Goal: Check status: Check status

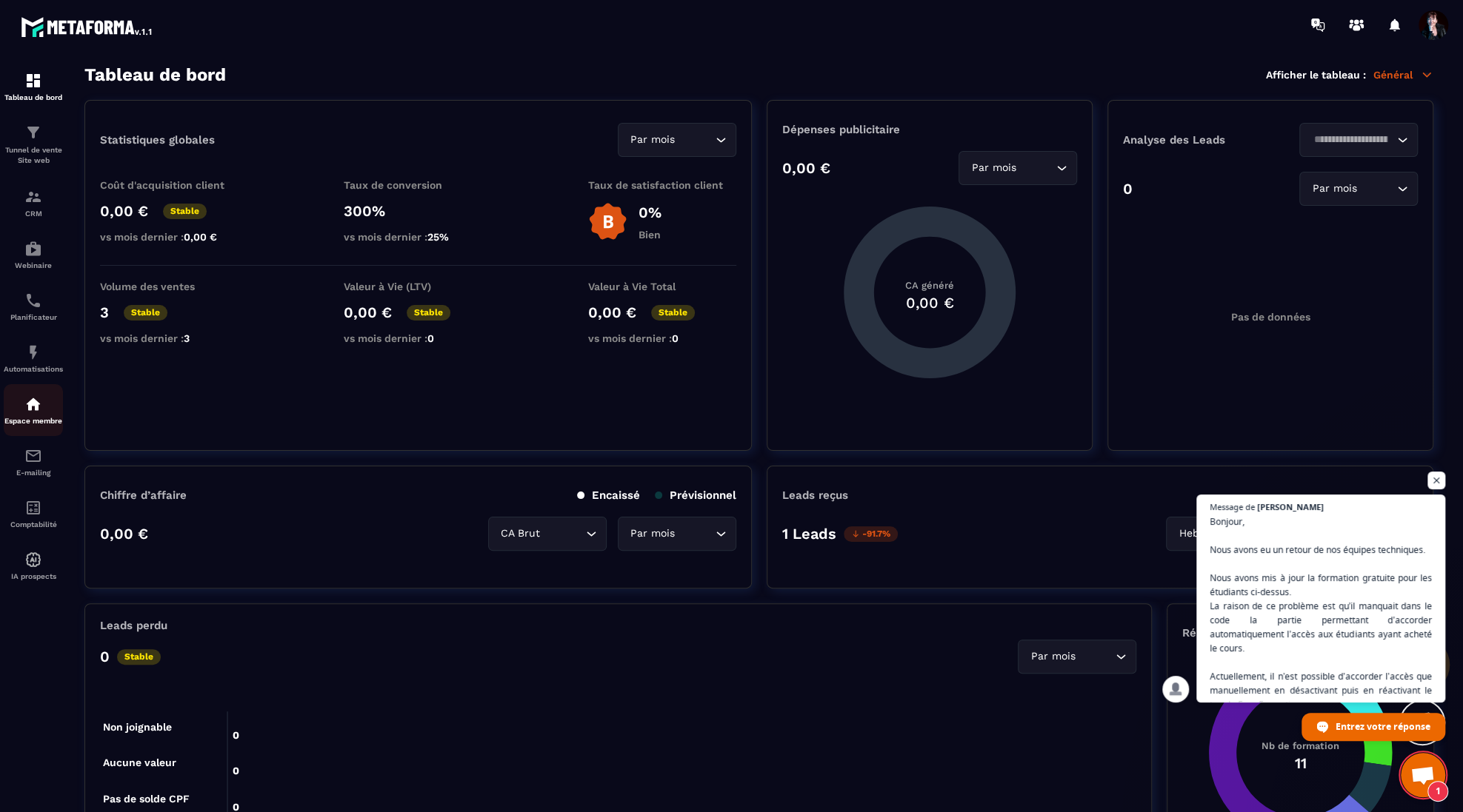
click at [35, 418] on div "Espace membre" at bounding box center [33, 410] width 59 height 29
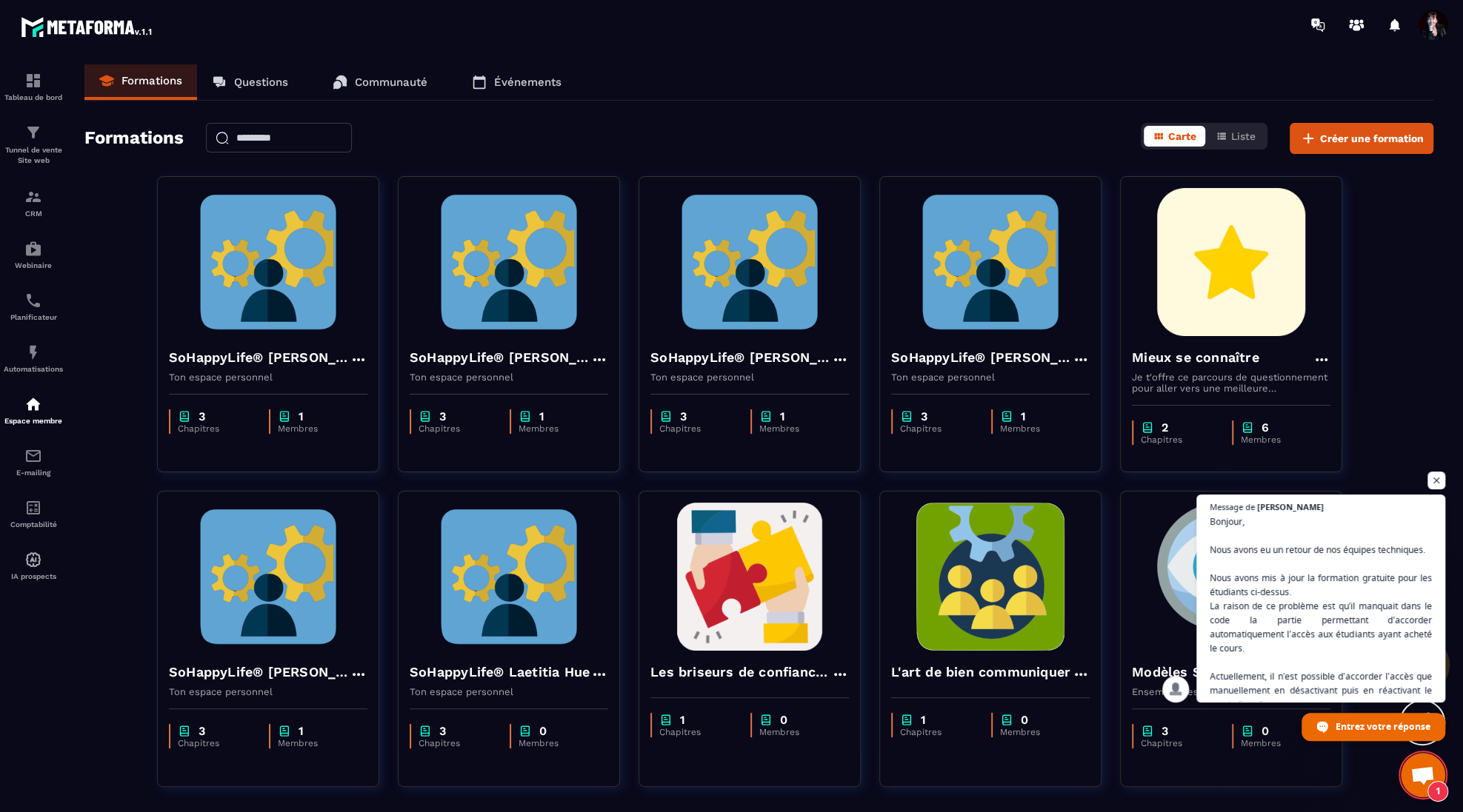
click at [1421, 778] on span "Ouvrir le chat" at bounding box center [1422, 777] width 25 height 20
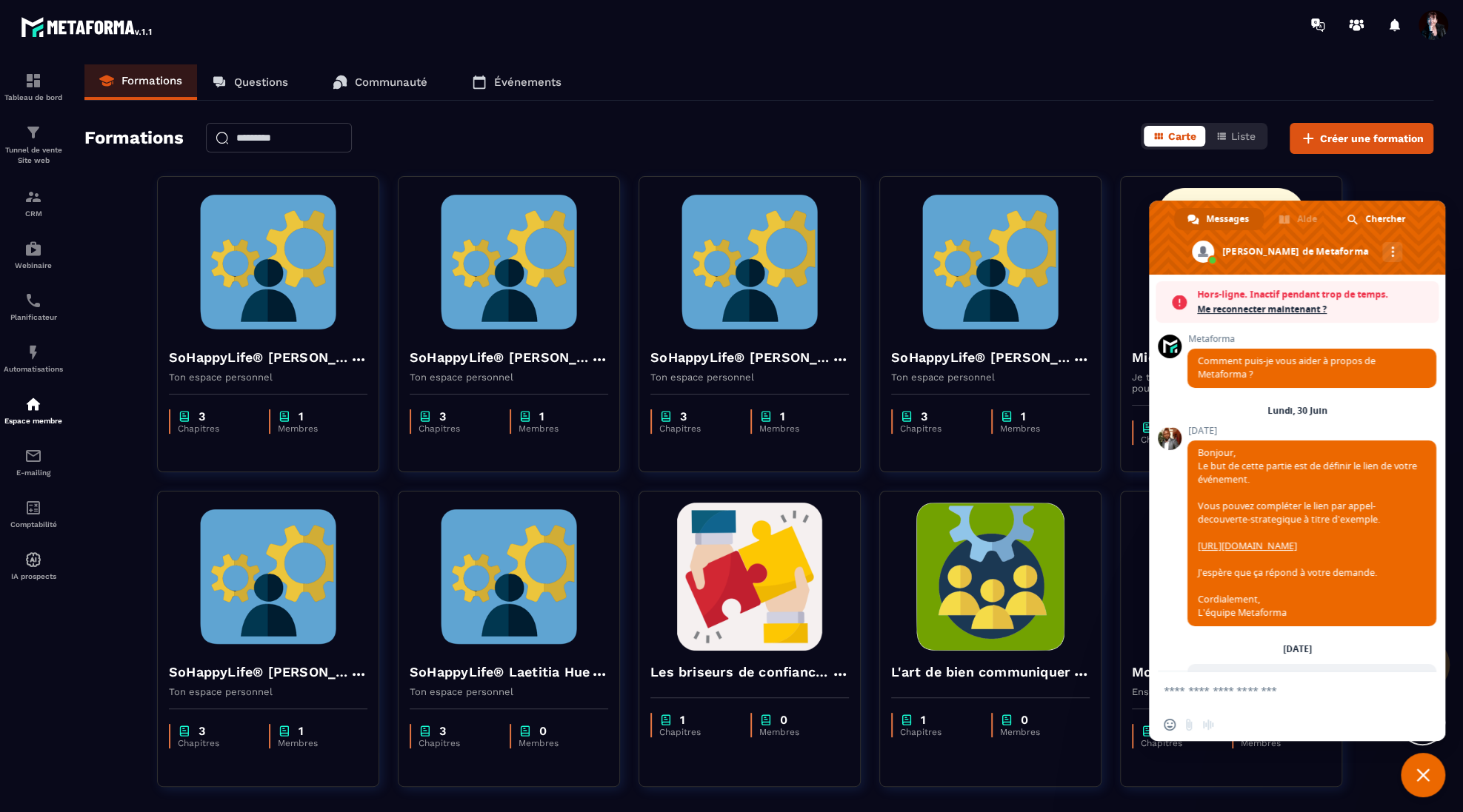
scroll to position [16496, 0]
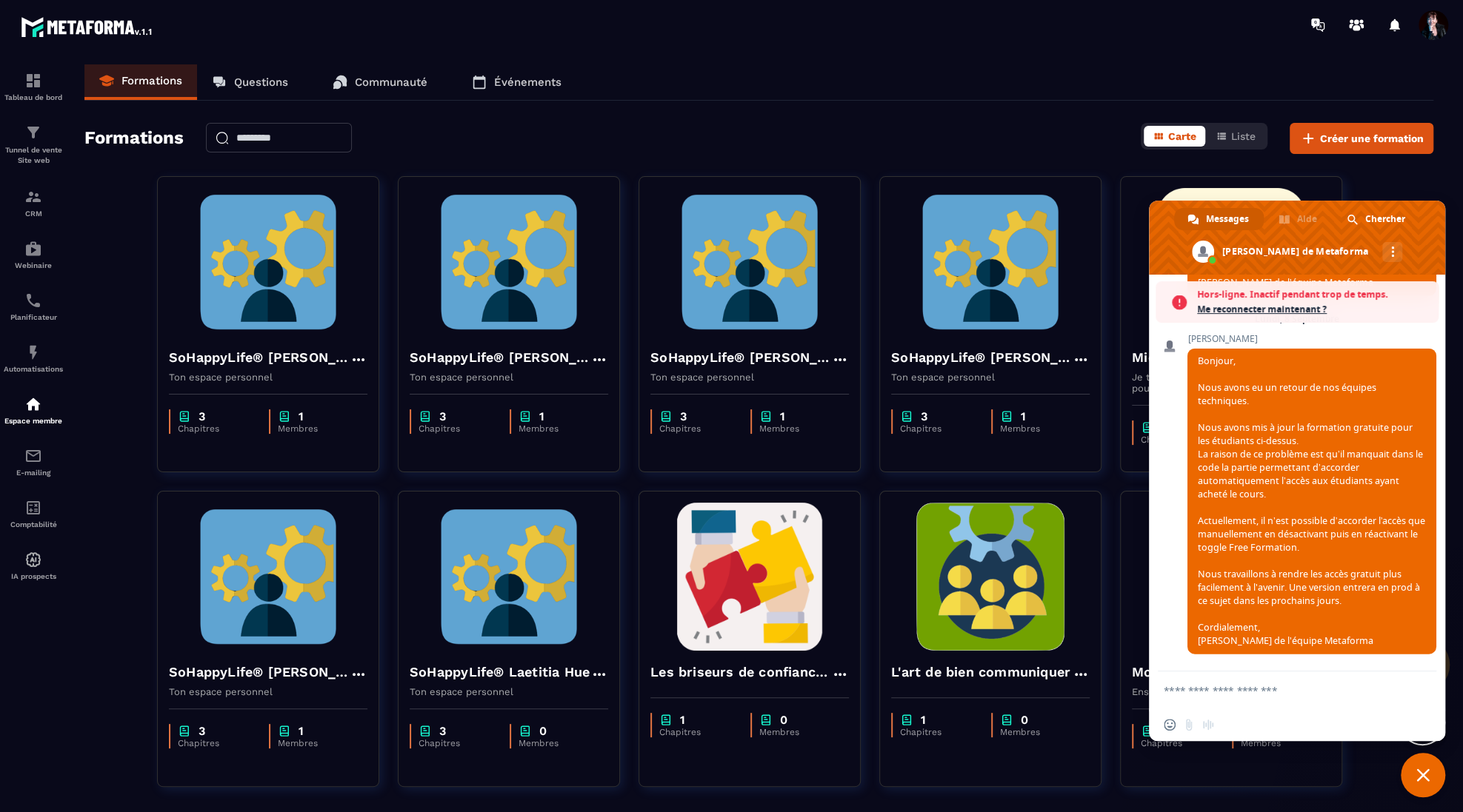
click at [1414, 766] on span "Fermer le chat" at bounding box center [1422, 775] width 44 height 44
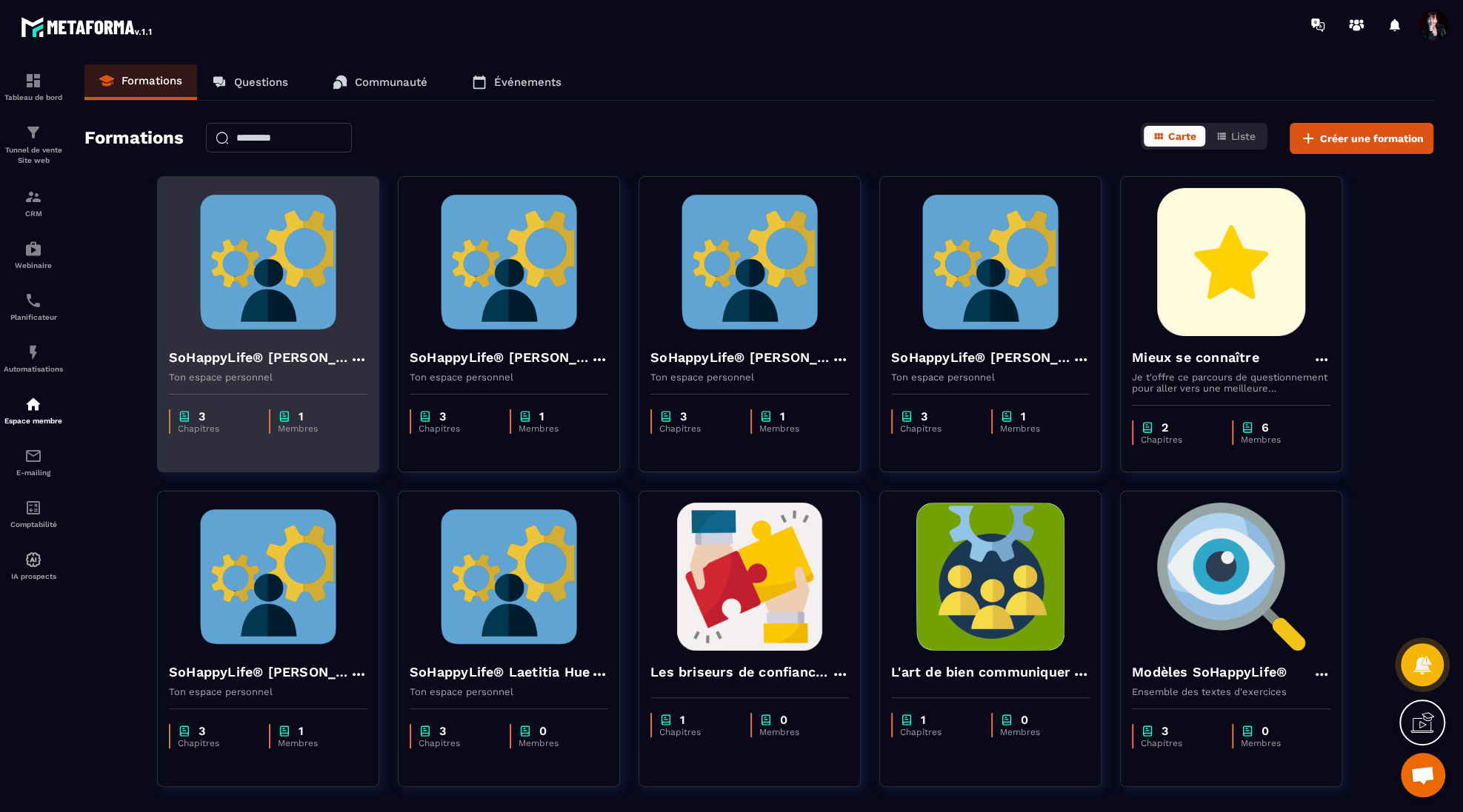
click at [286, 312] on img at bounding box center [268, 262] width 198 height 148
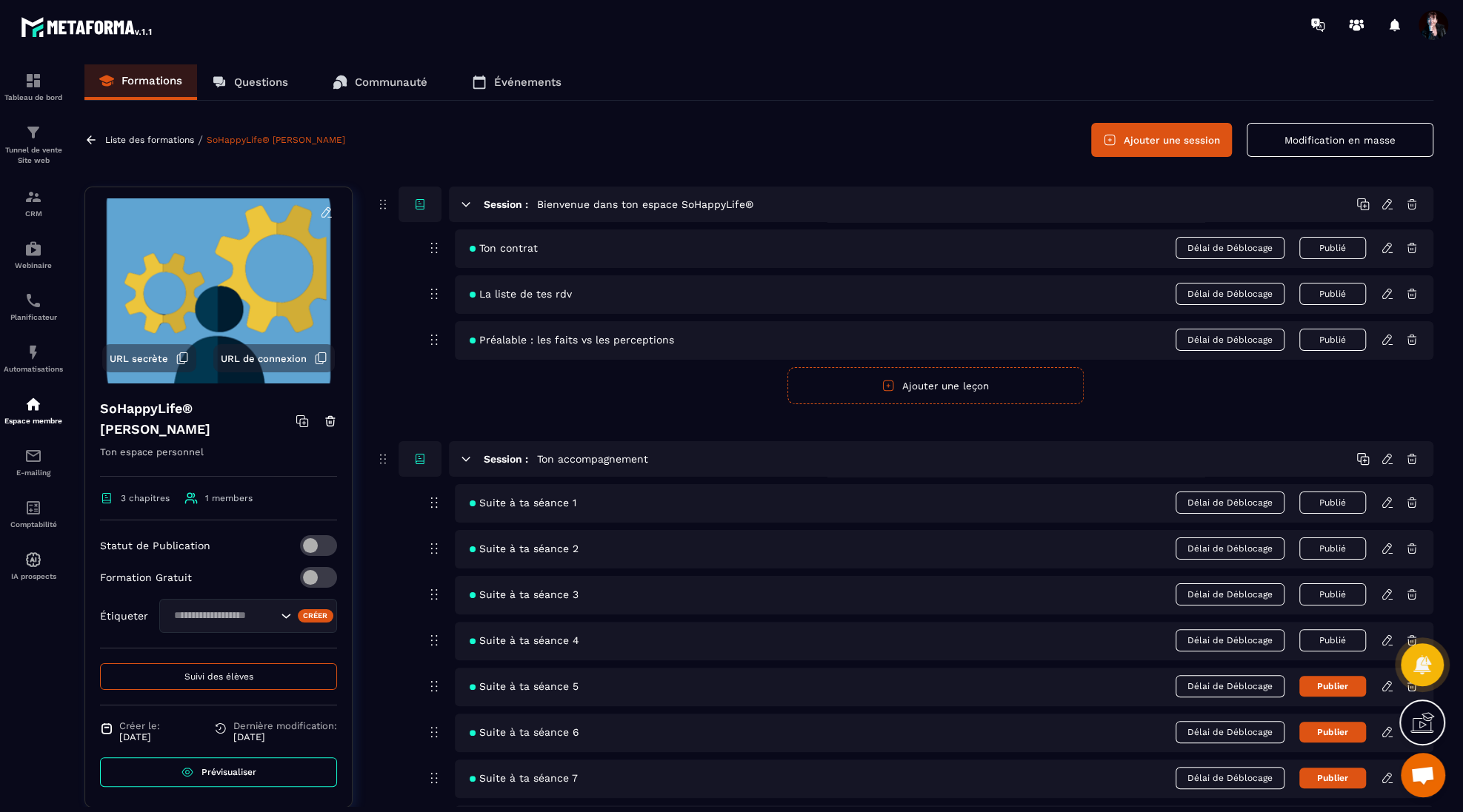
click at [166, 141] on p "Liste des formations" at bounding box center [149, 140] width 88 height 11
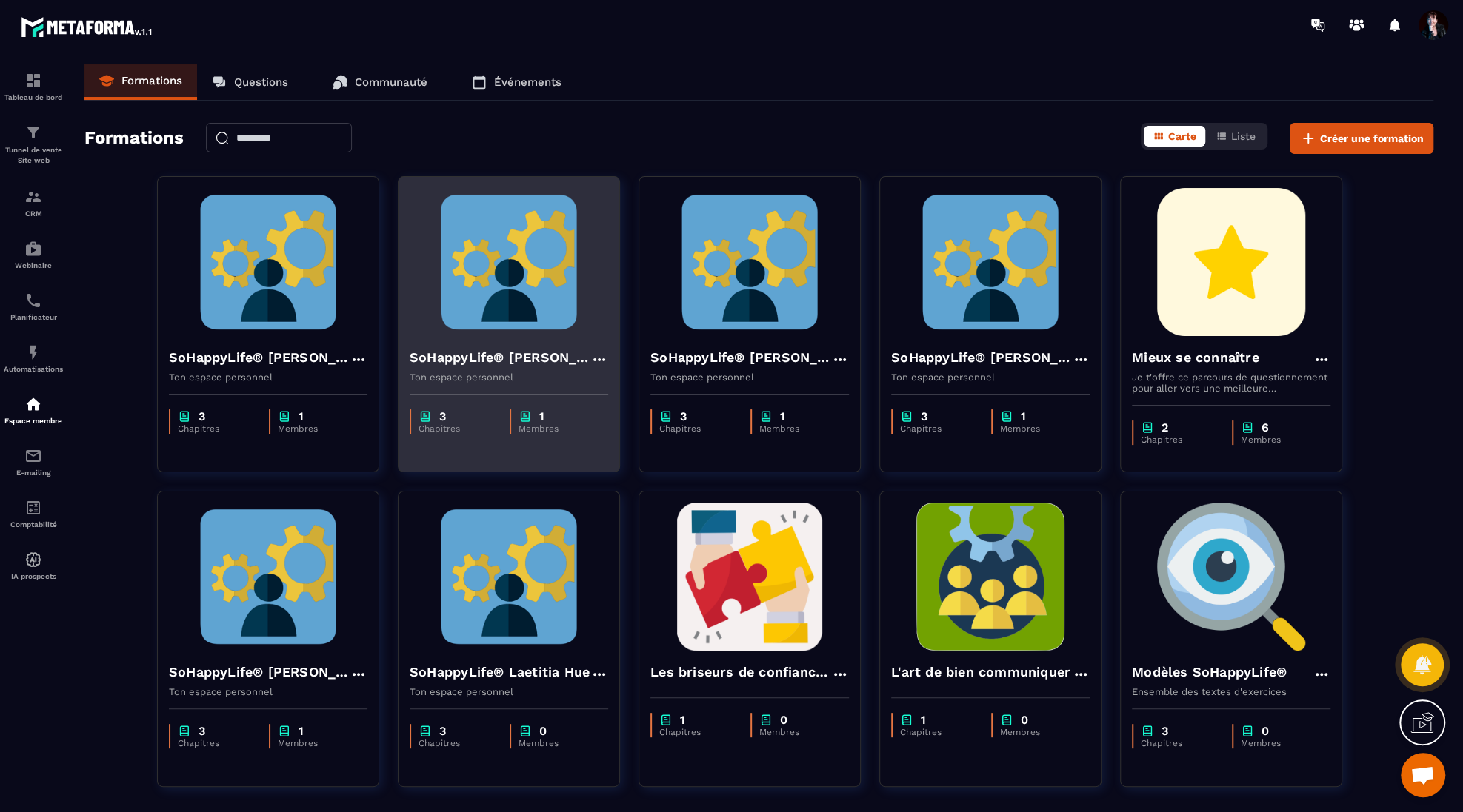
click at [532, 274] on img at bounding box center [509, 262] width 198 height 148
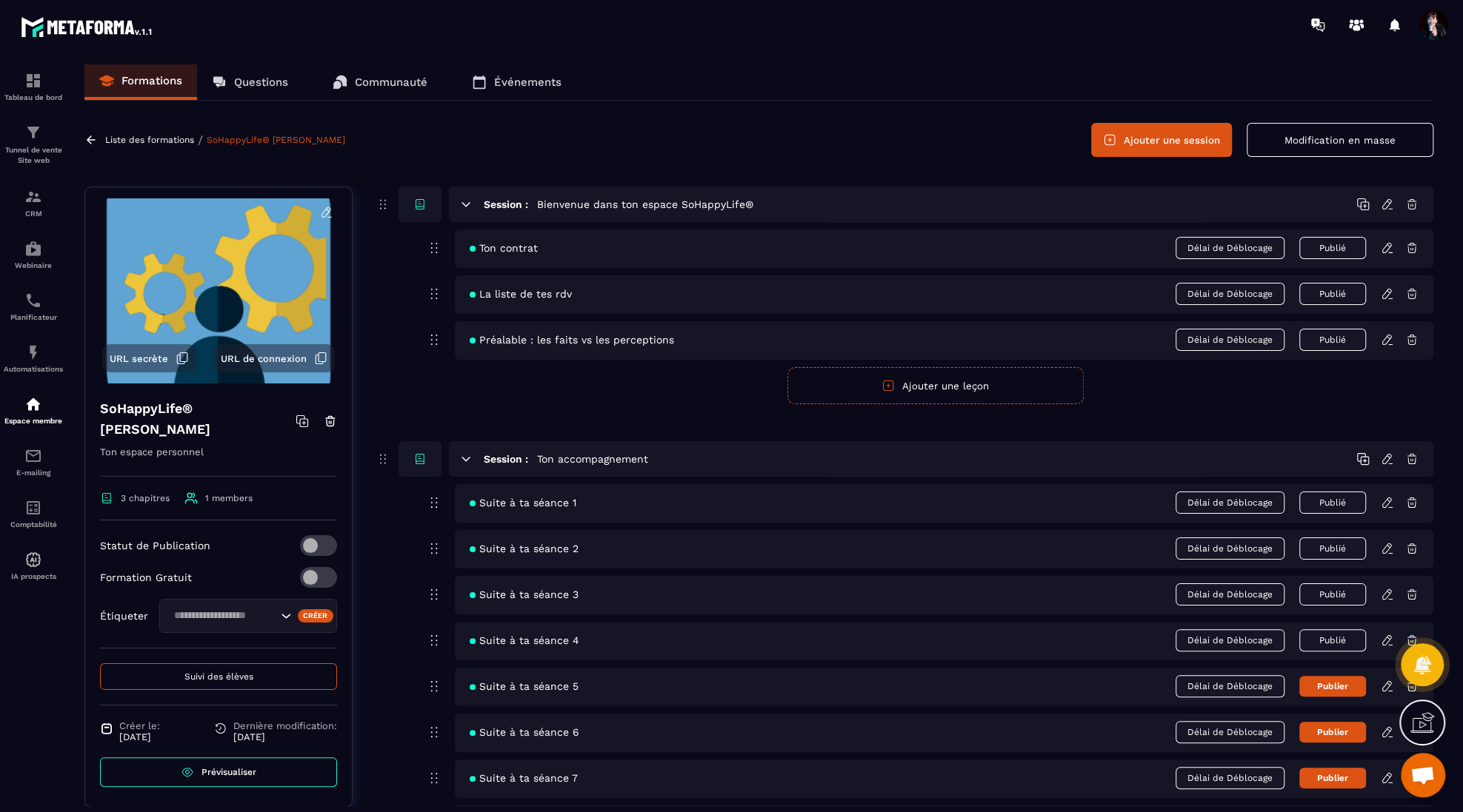
click at [193, 671] on span "Suivi des élèves" at bounding box center [218, 677] width 69 height 11
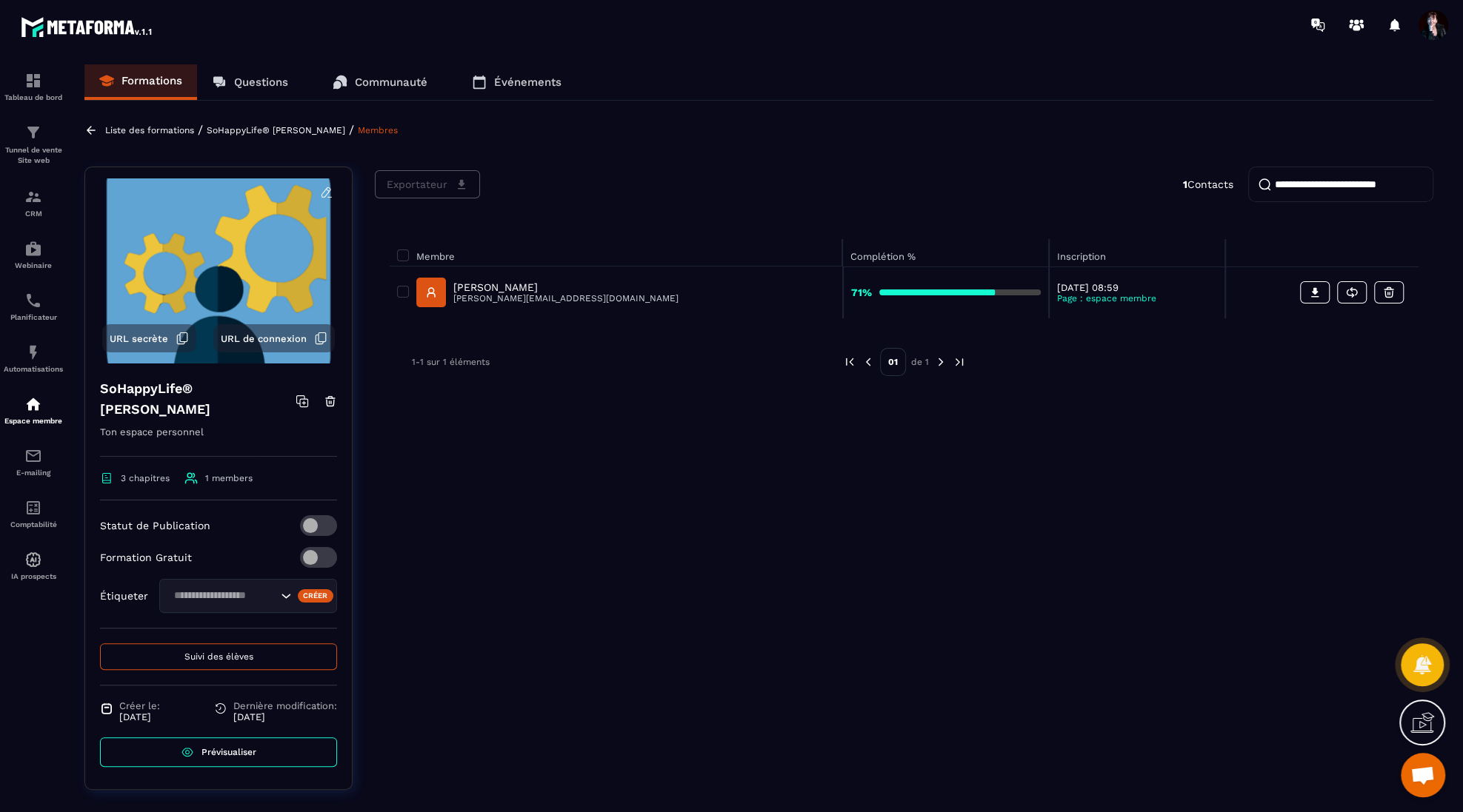
click at [525, 289] on p "[PERSON_NAME]" at bounding box center [565, 287] width 226 height 11
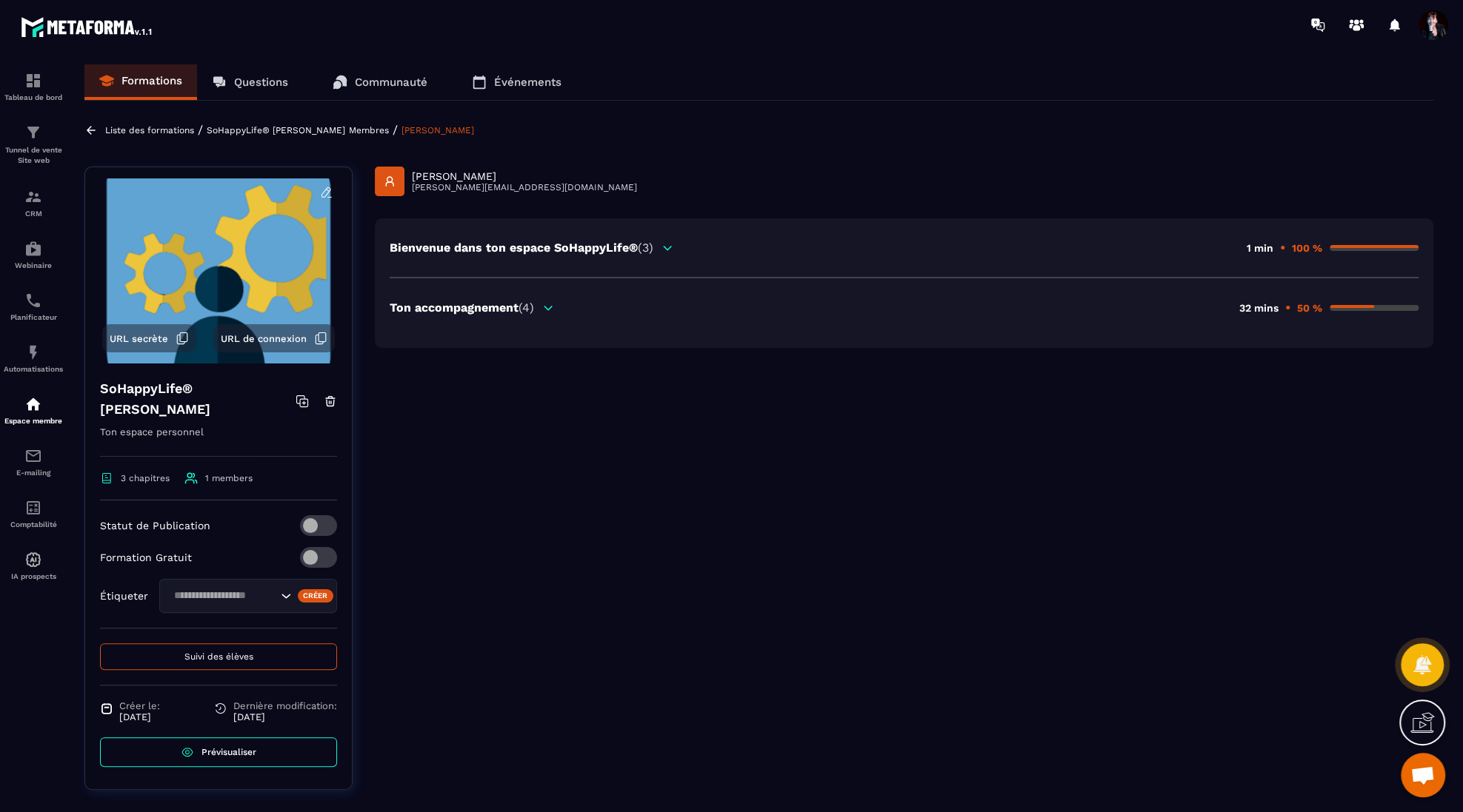
click at [528, 307] on span "(4)" at bounding box center [526, 308] width 16 height 14
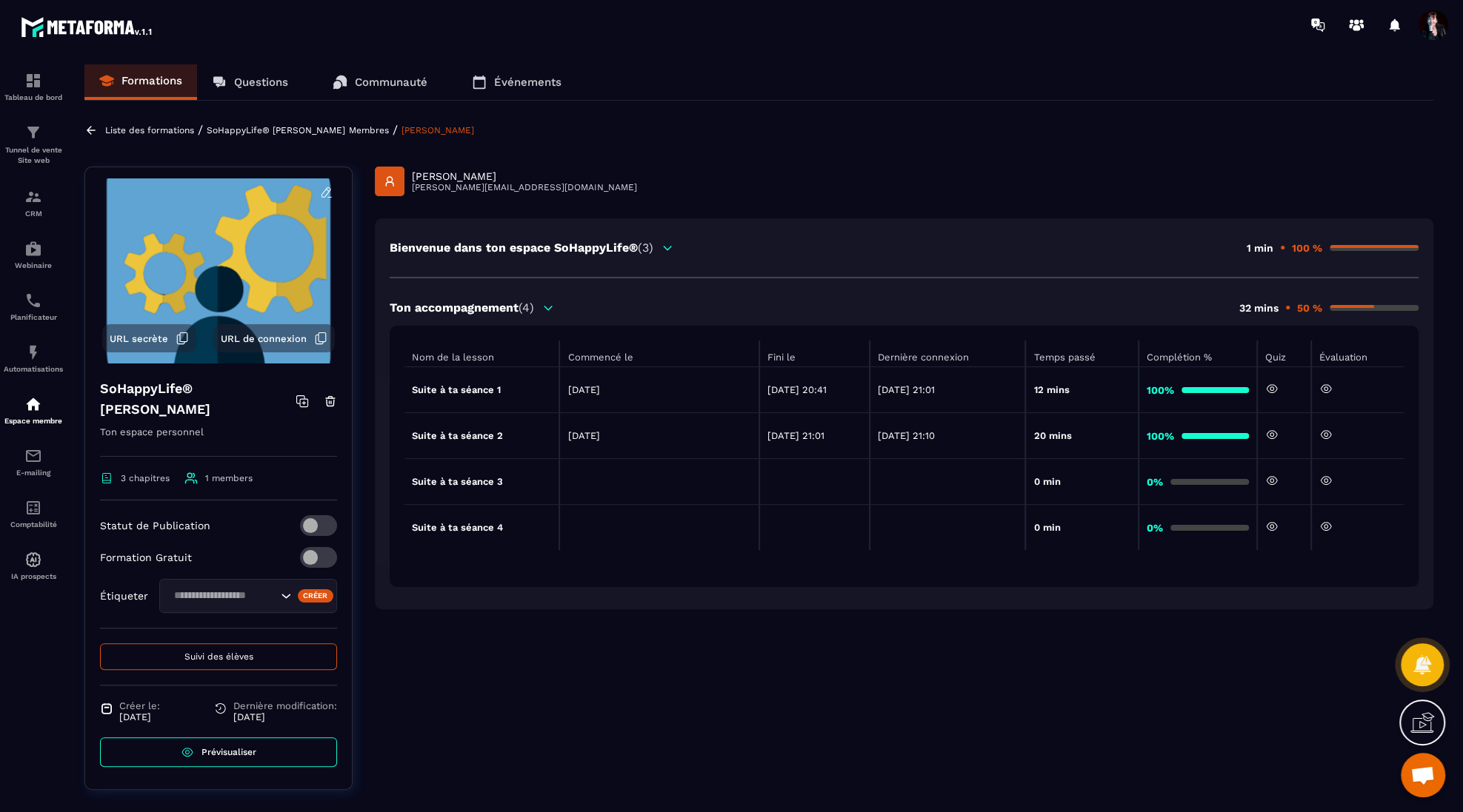
click at [1329, 477] on icon at bounding box center [1325, 480] width 13 height 13
click at [362, 131] on div "Liste des formations / SoHappyLife® [PERSON_NAME] / [PERSON_NAME]" at bounding box center [758, 130] width 1349 height 14
click at [366, 130] on p "Membres" at bounding box center [368, 130] width 40 height 11
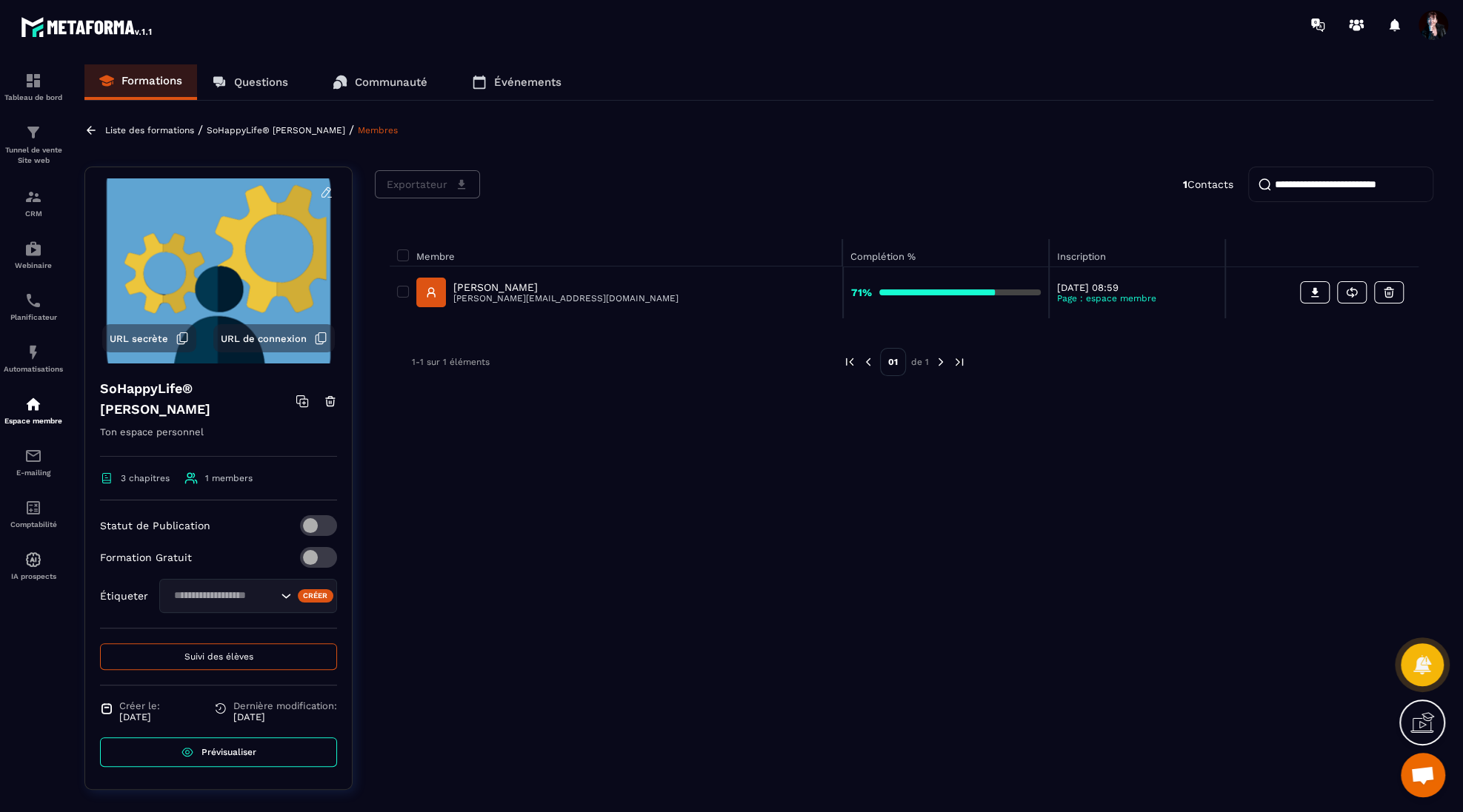
click at [248, 134] on div "Liste des formations / SoHappyLife® [PERSON_NAME] / Membres" at bounding box center [758, 130] width 1349 height 14
click at [253, 130] on p "SoHappyLife® [PERSON_NAME]" at bounding box center [276, 130] width 139 height 11
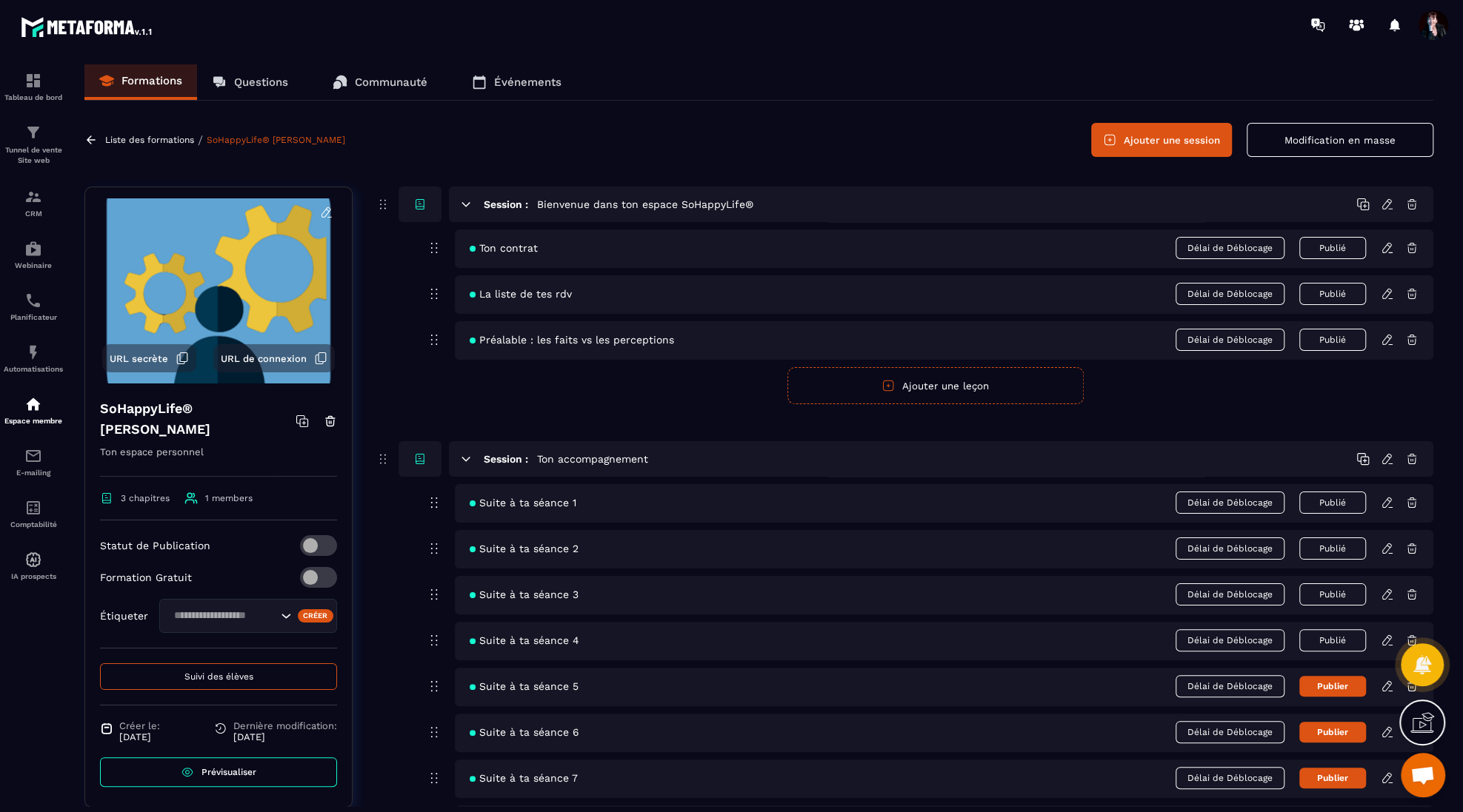
click at [1386, 637] on icon at bounding box center [1387, 640] width 13 height 13
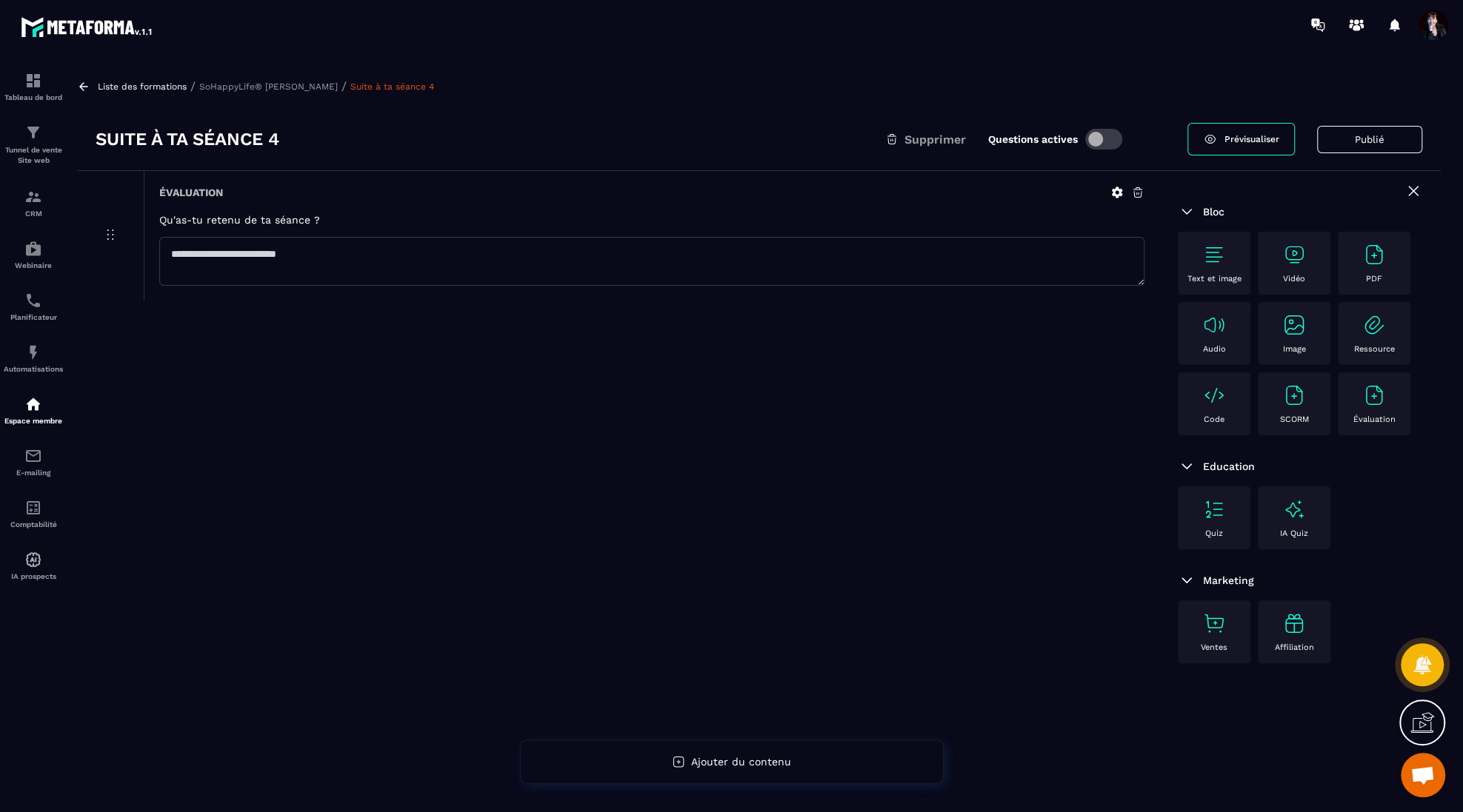
click at [338, 88] on p "SoHappyLife® [PERSON_NAME]" at bounding box center [268, 87] width 139 height 11
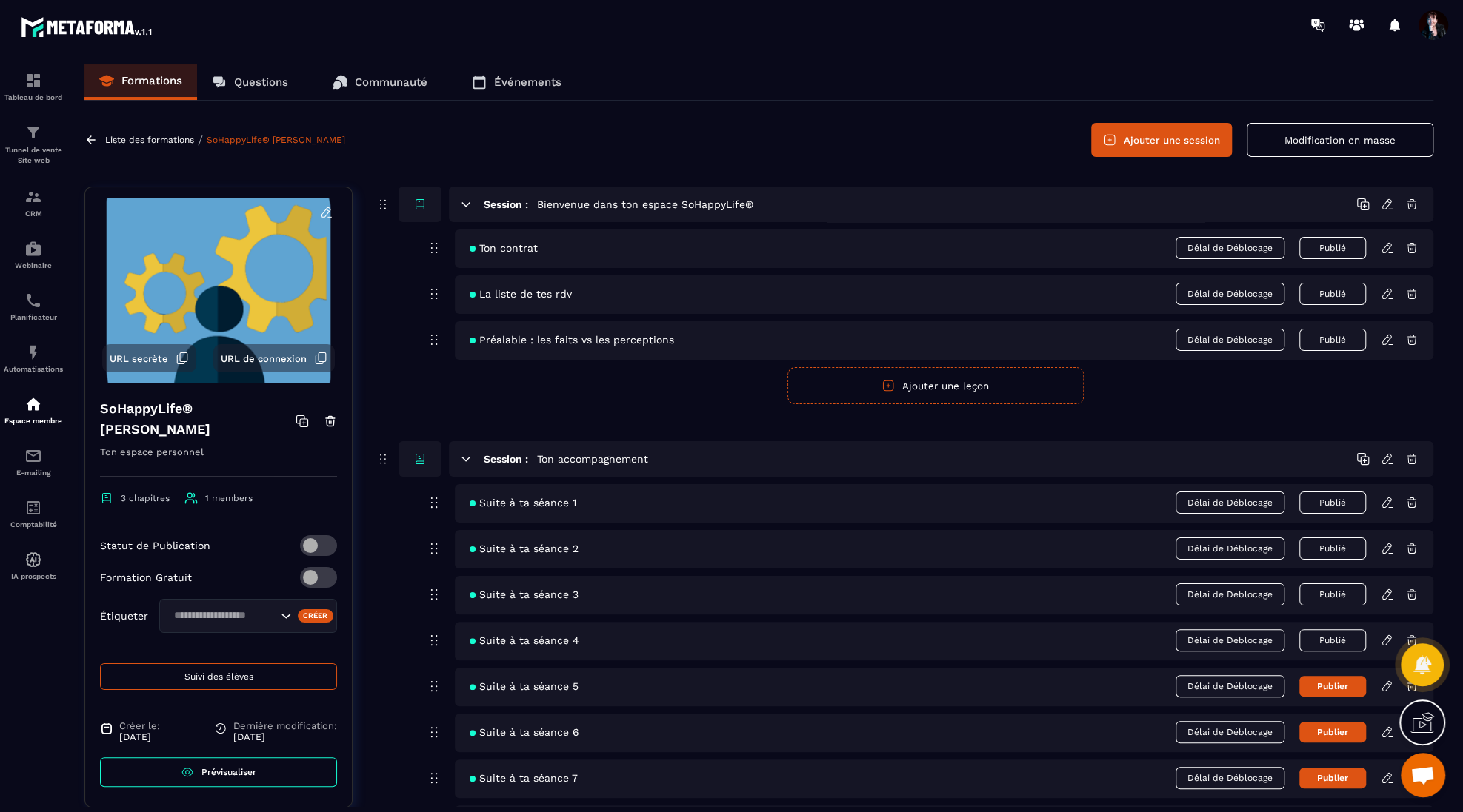
click at [1385, 595] on icon at bounding box center [1387, 594] width 13 height 13
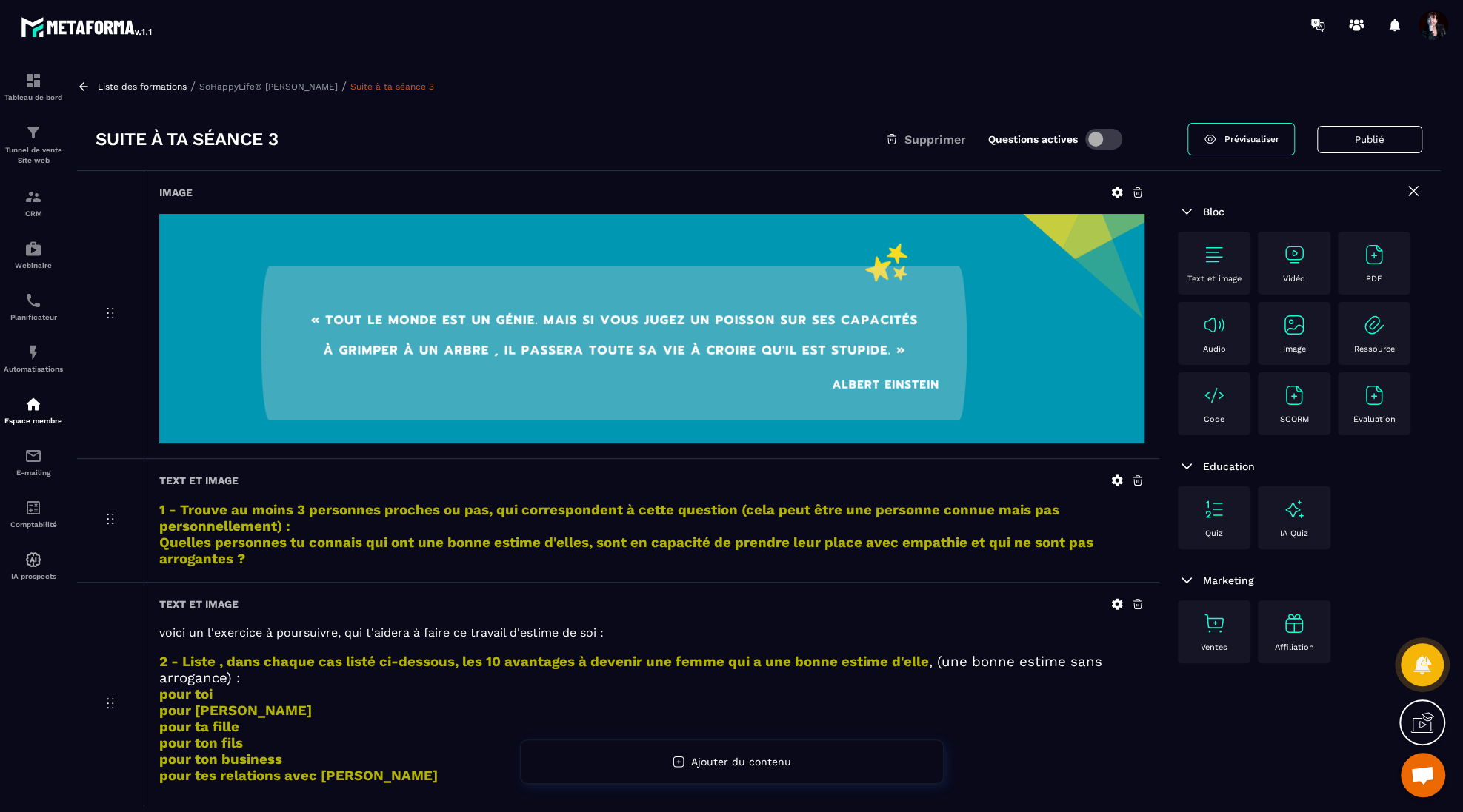
click at [150, 82] on p "Liste des formations" at bounding box center [142, 87] width 88 height 11
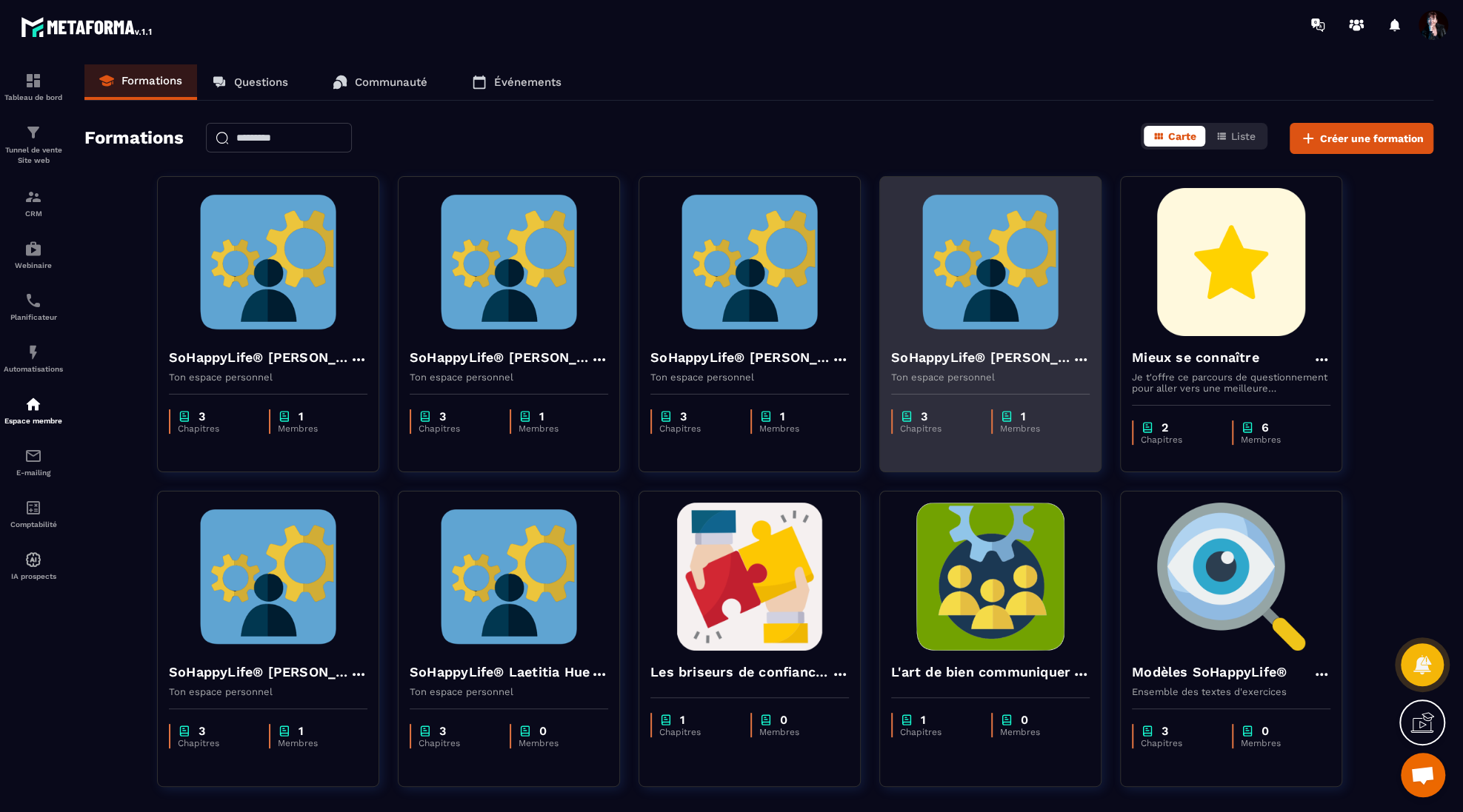
click at [992, 290] on img at bounding box center [990, 262] width 198 height 148
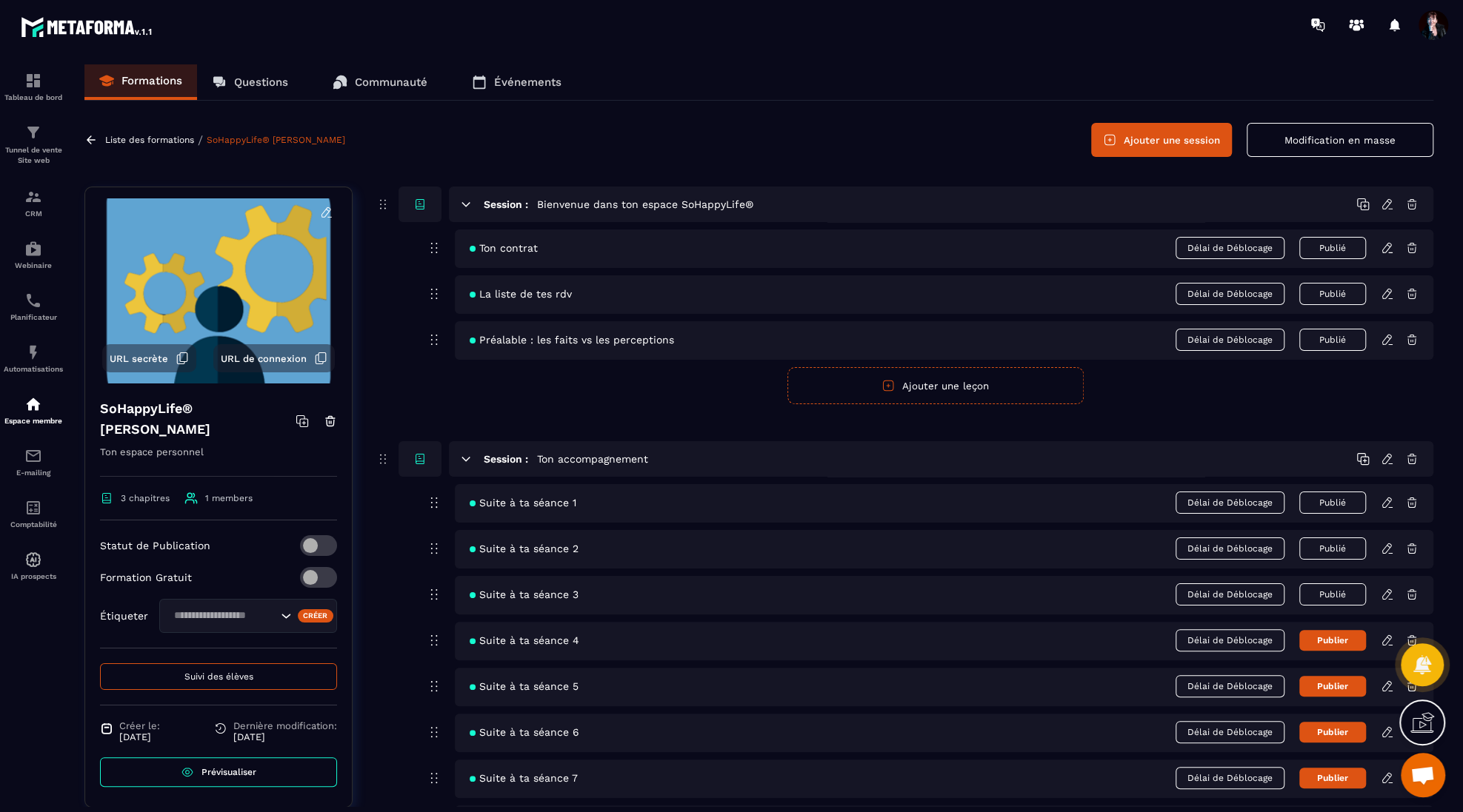
click at [1390, 553] on icon at bounding box center [1390, 553] width 4 height 0
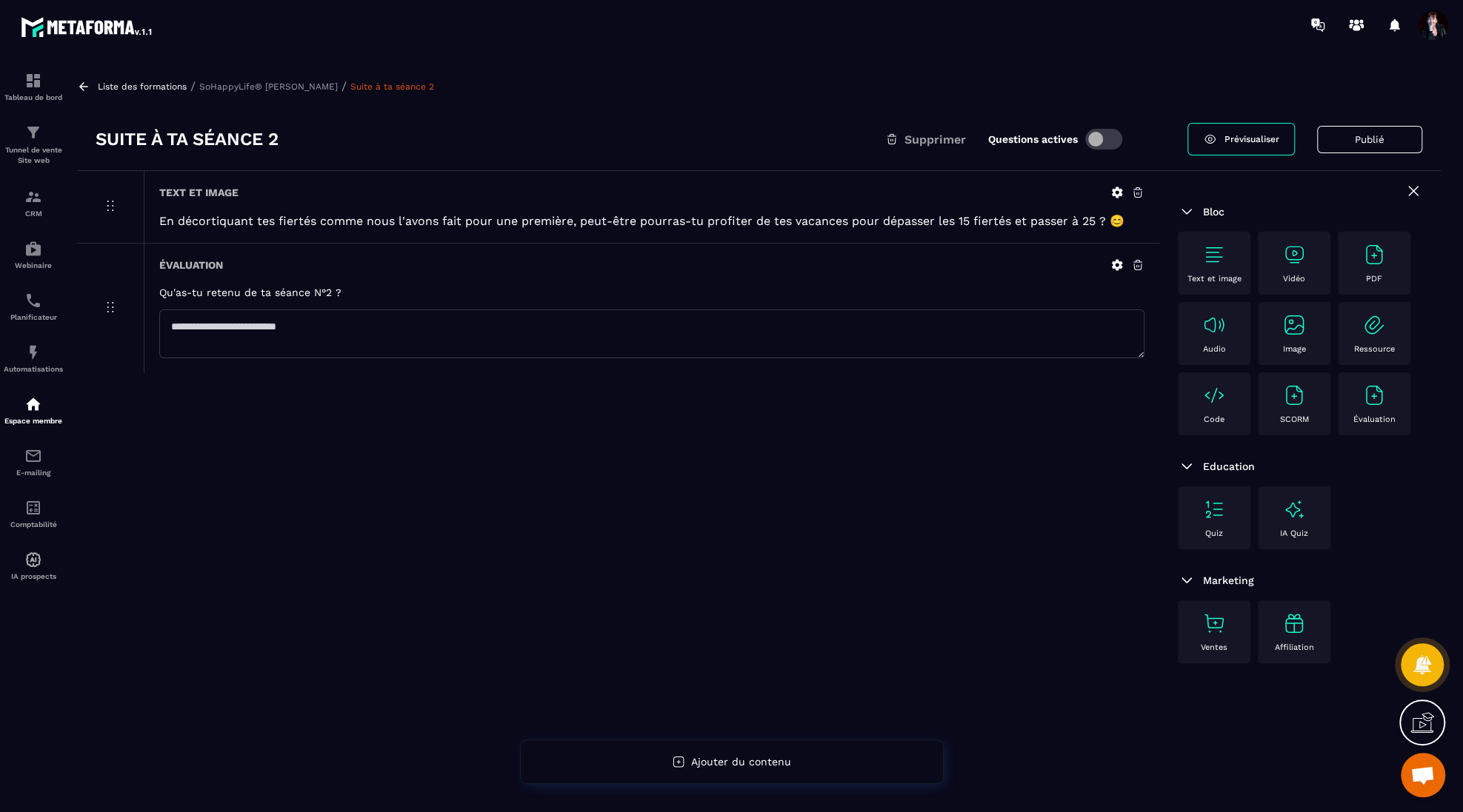
click at [316, 91] on p "SoHappyLife® [PERSON_NAME]" at bounding box center [268, 87] width 139 height 11
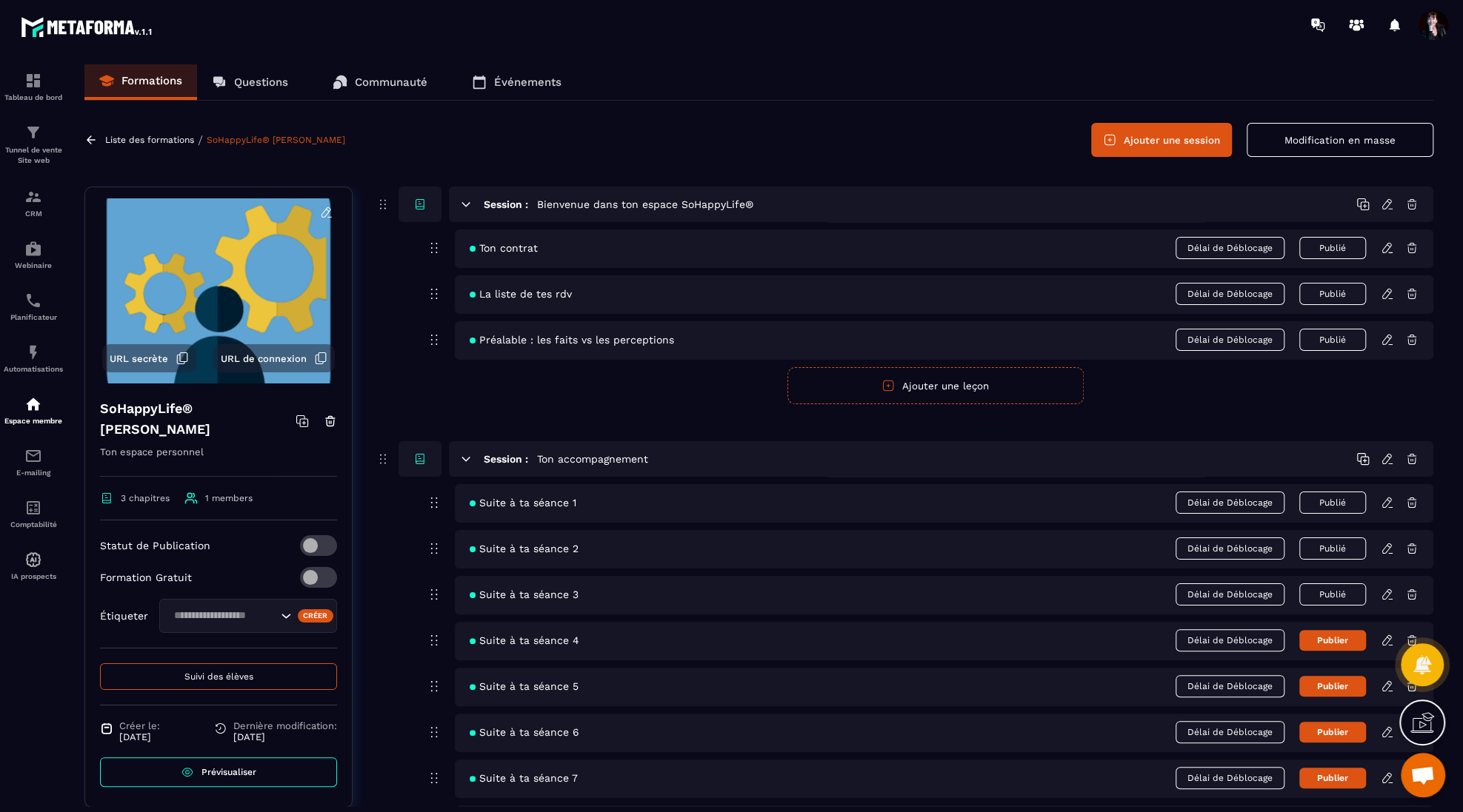
click at [1388, 598] on div "Suite à ta séance 3 Délai de Déblocage Publié" at bounding box center [944, 595] width 978 height 39
click at [1388, 593] on icon at bounding box center [1387, 594] width 13 height 13
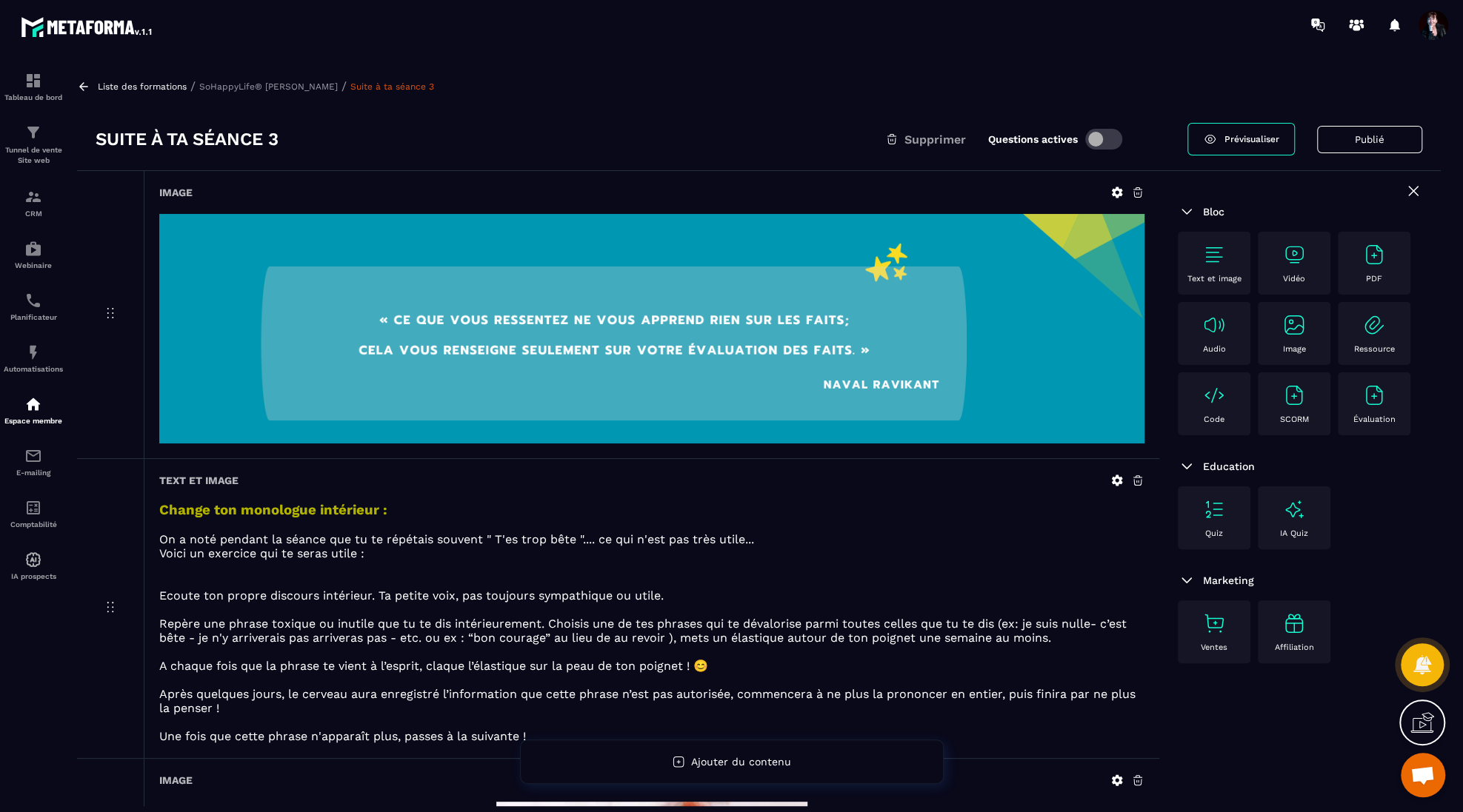
click at [216, 81] on p "SoHappyLife® [PERSON_NAME]" at bounding box center [268, 87] width 139 height 11
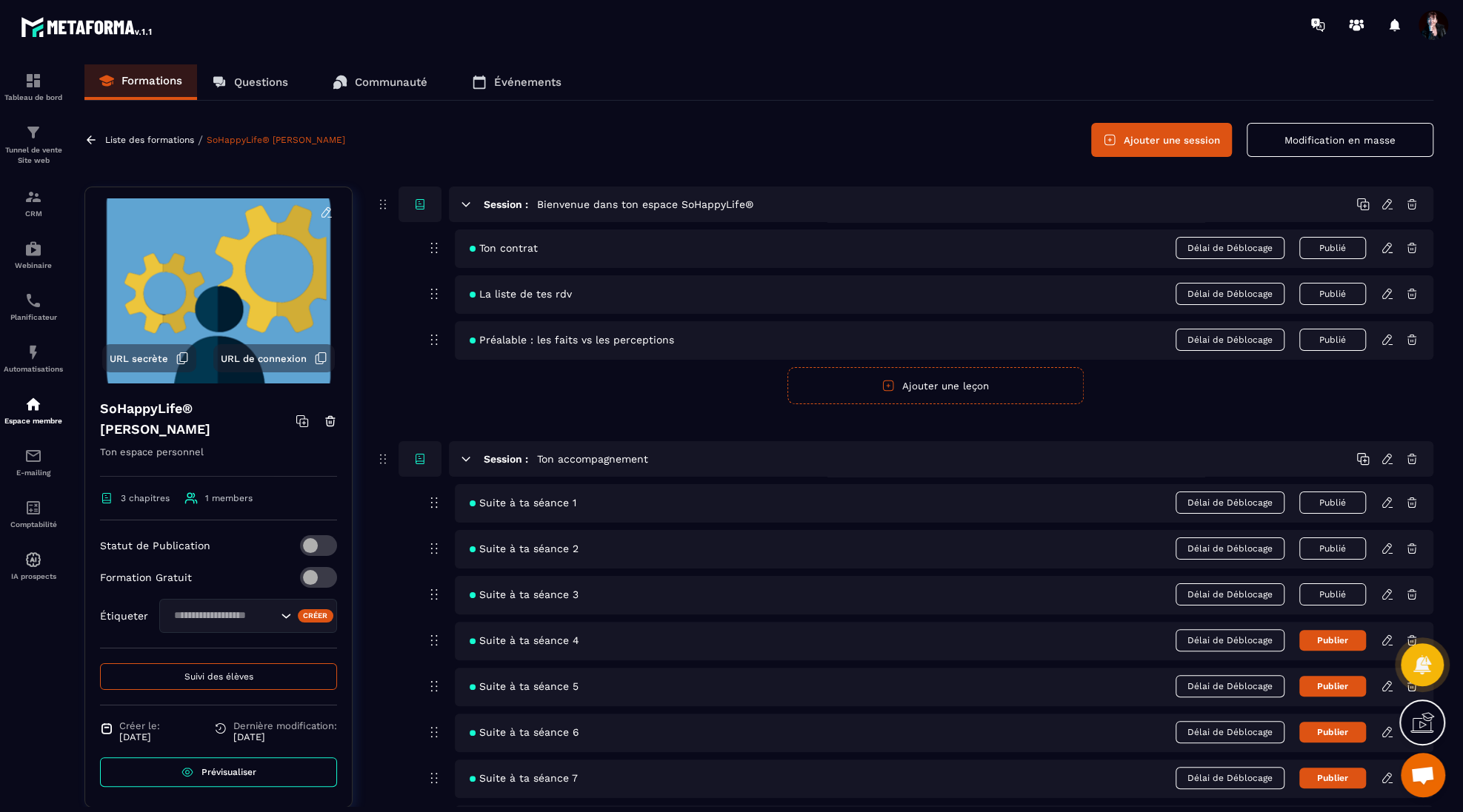
click at [225, 684] on button "Suivi des élèves" at bounding box center [218, 677] width 237 height 27
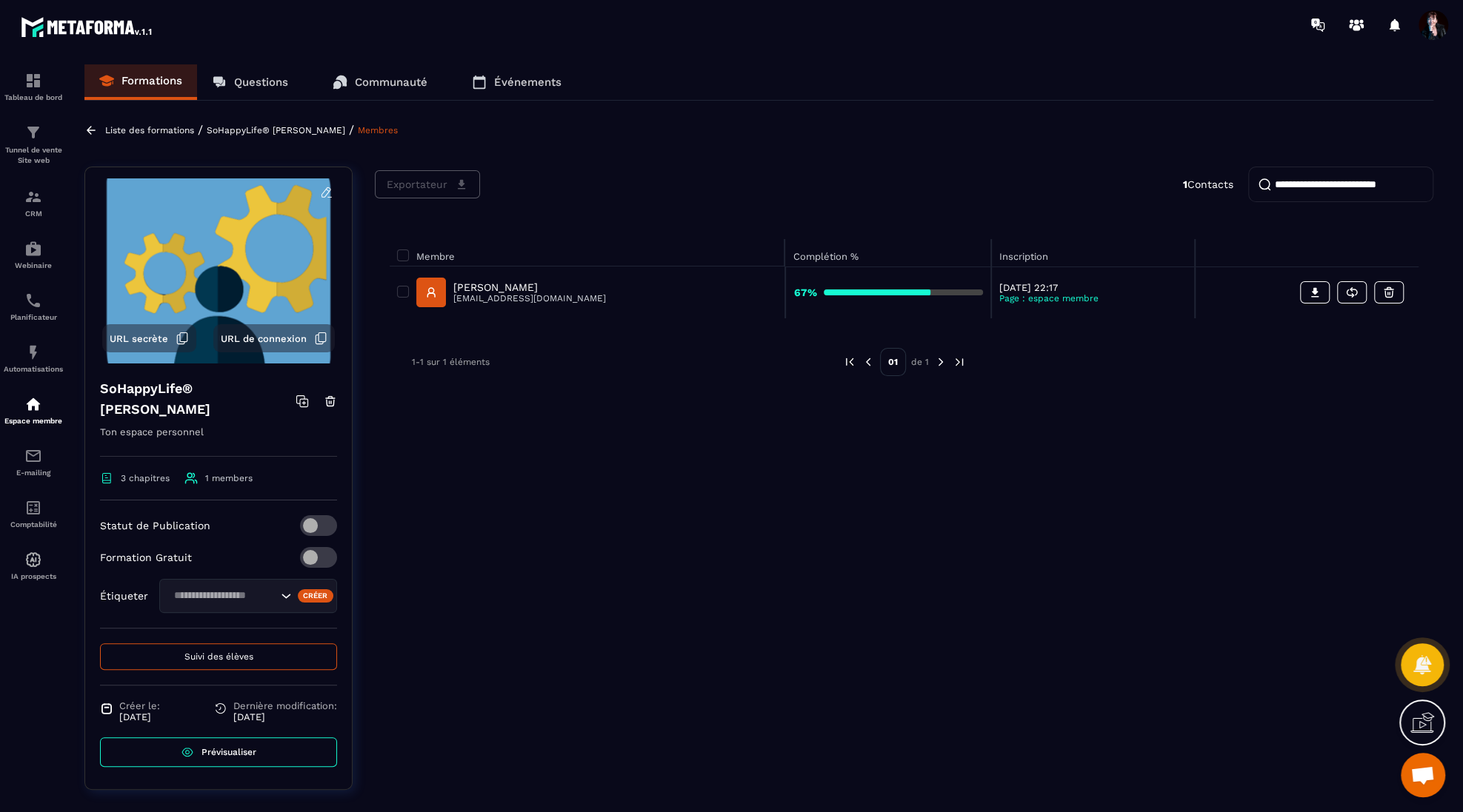
click at [494, 281] on p "[PERSON_NAME]" at bounding box center [529, 287] width 152 height 11
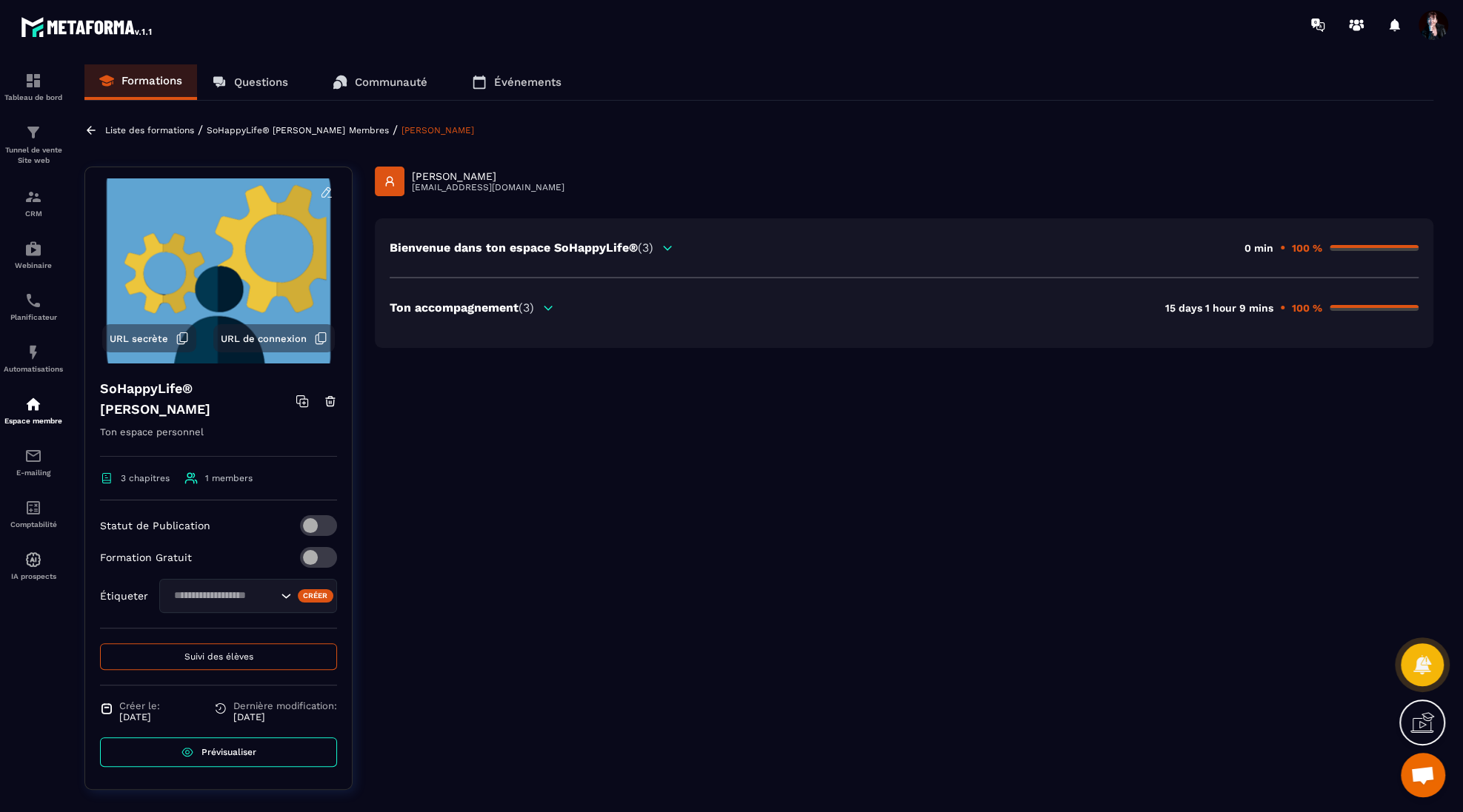
click at [540, 307] on div "Ton accompagnement (3)" at bounding box center [471, 308] width 165 height 14
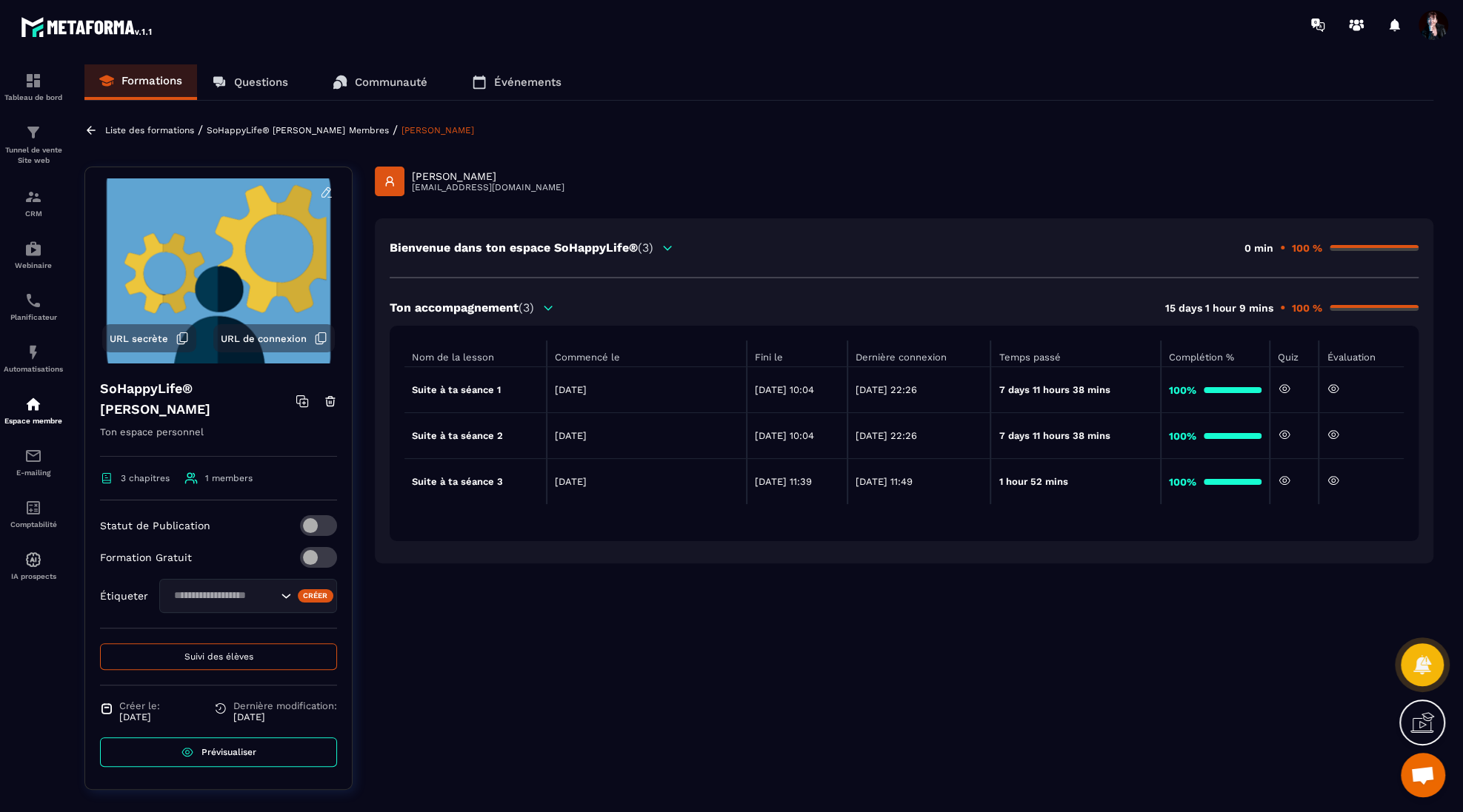
click at [1338, 479] on icon at bounding box center [1333, 480] width 11 height 8
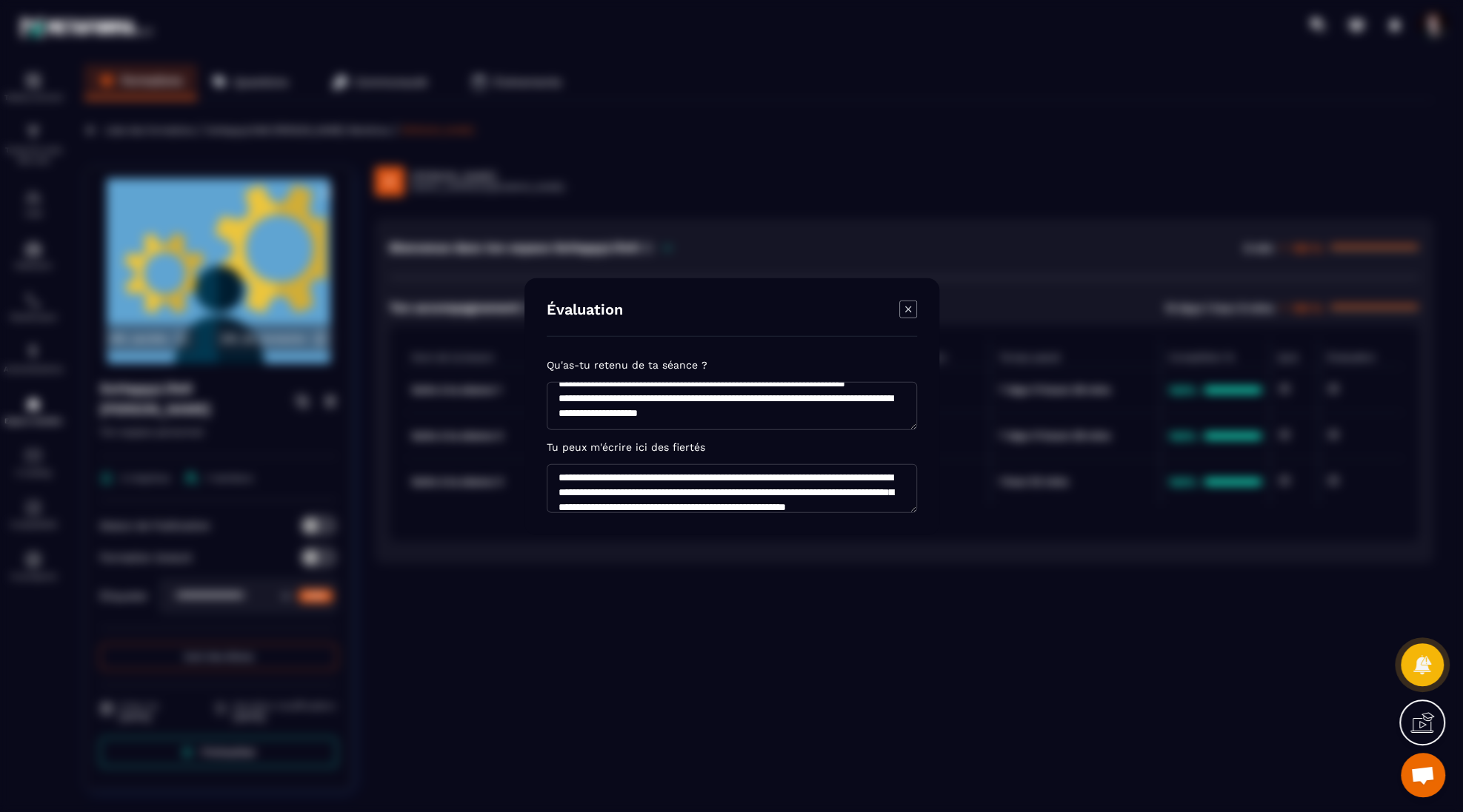
scroll to position [4, 0]
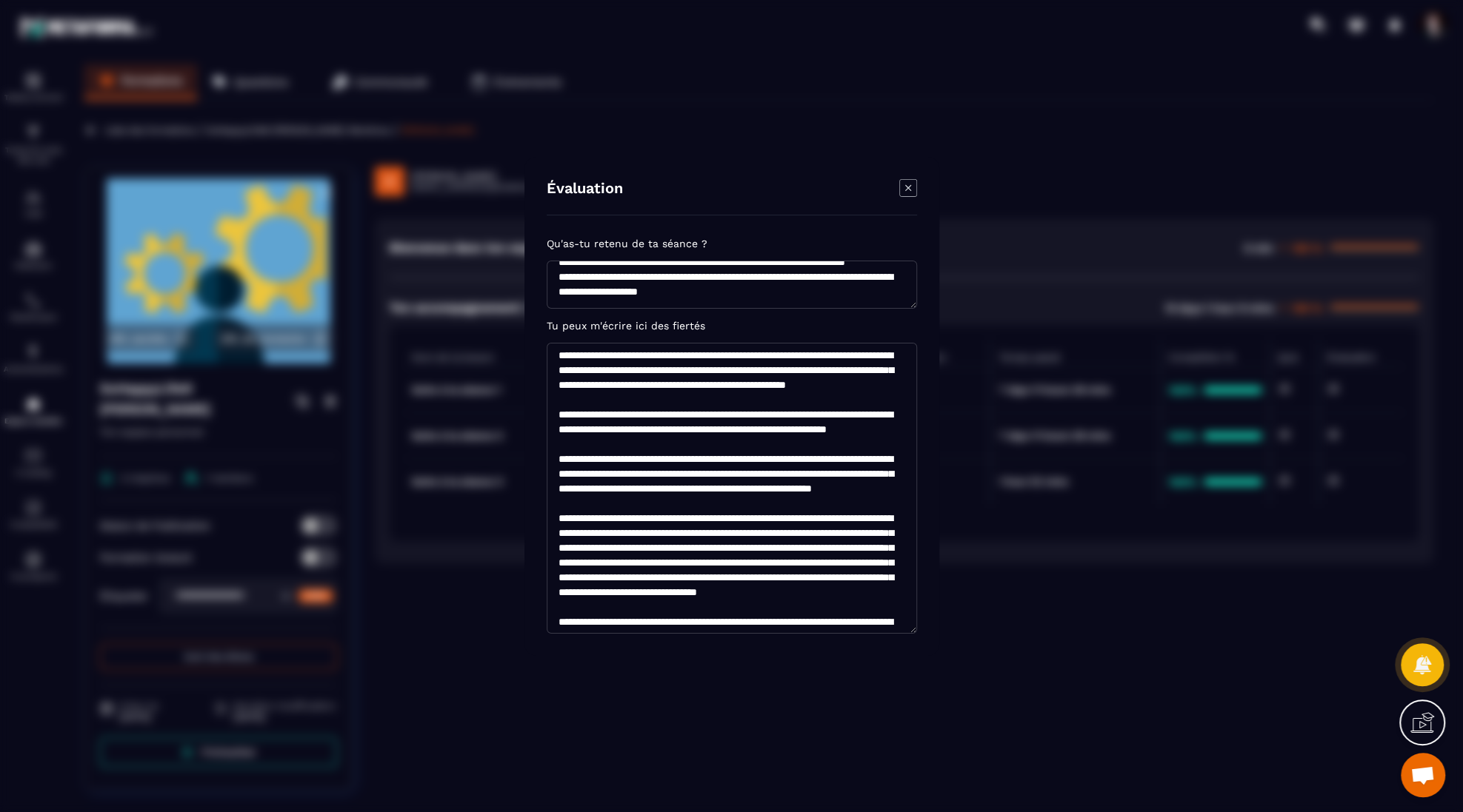
click at [924, 753] on section "Évaluation Qu'as-tu retenu de ta séance ? Tu peux m'écrire ici des fiertés" at bounding box center [732, 406] width 1463 height 812
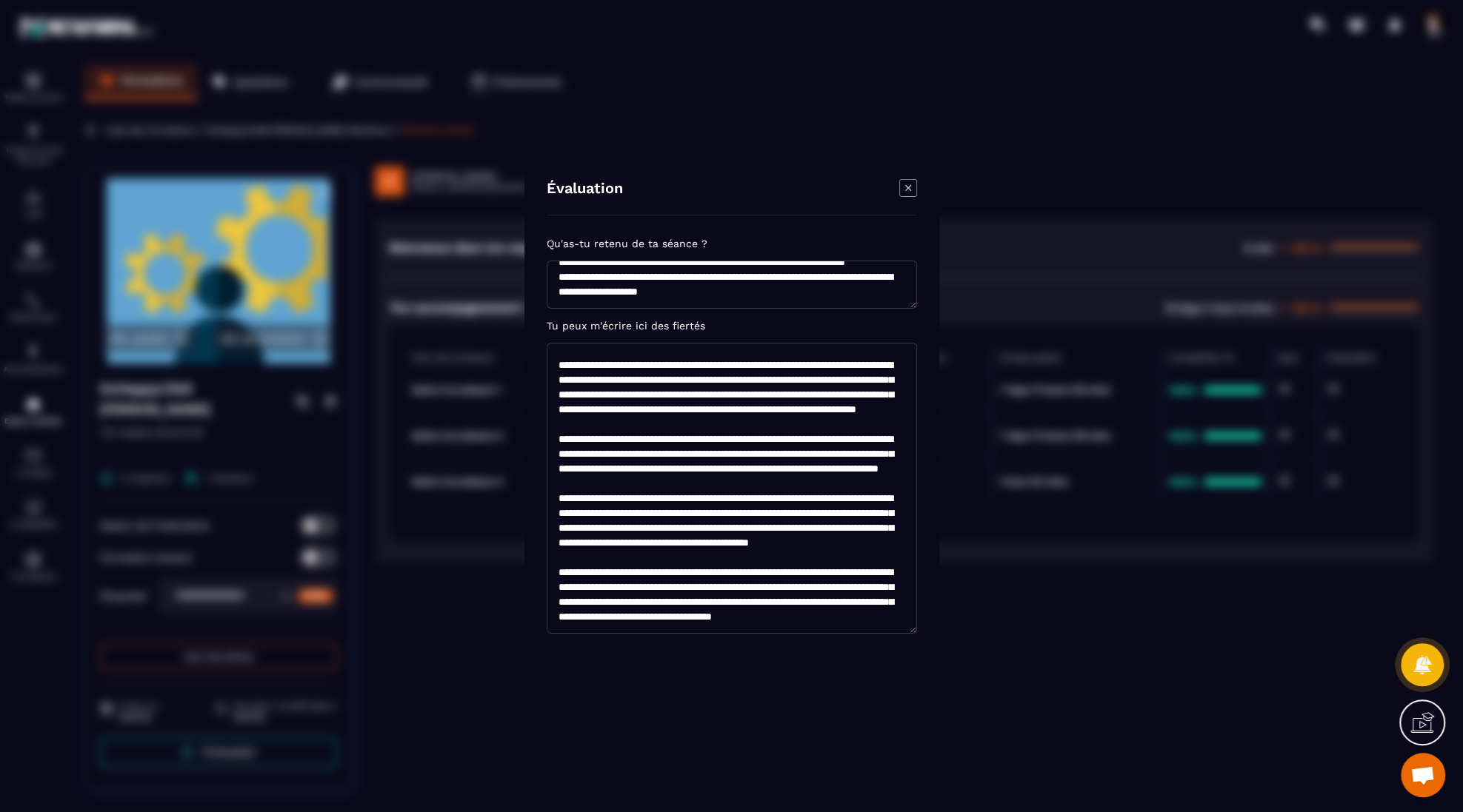
scroll to position [1298, 0]
click at [908, 187] on icon "Modal window" at bounding box center [908, 188] width 18 height 18
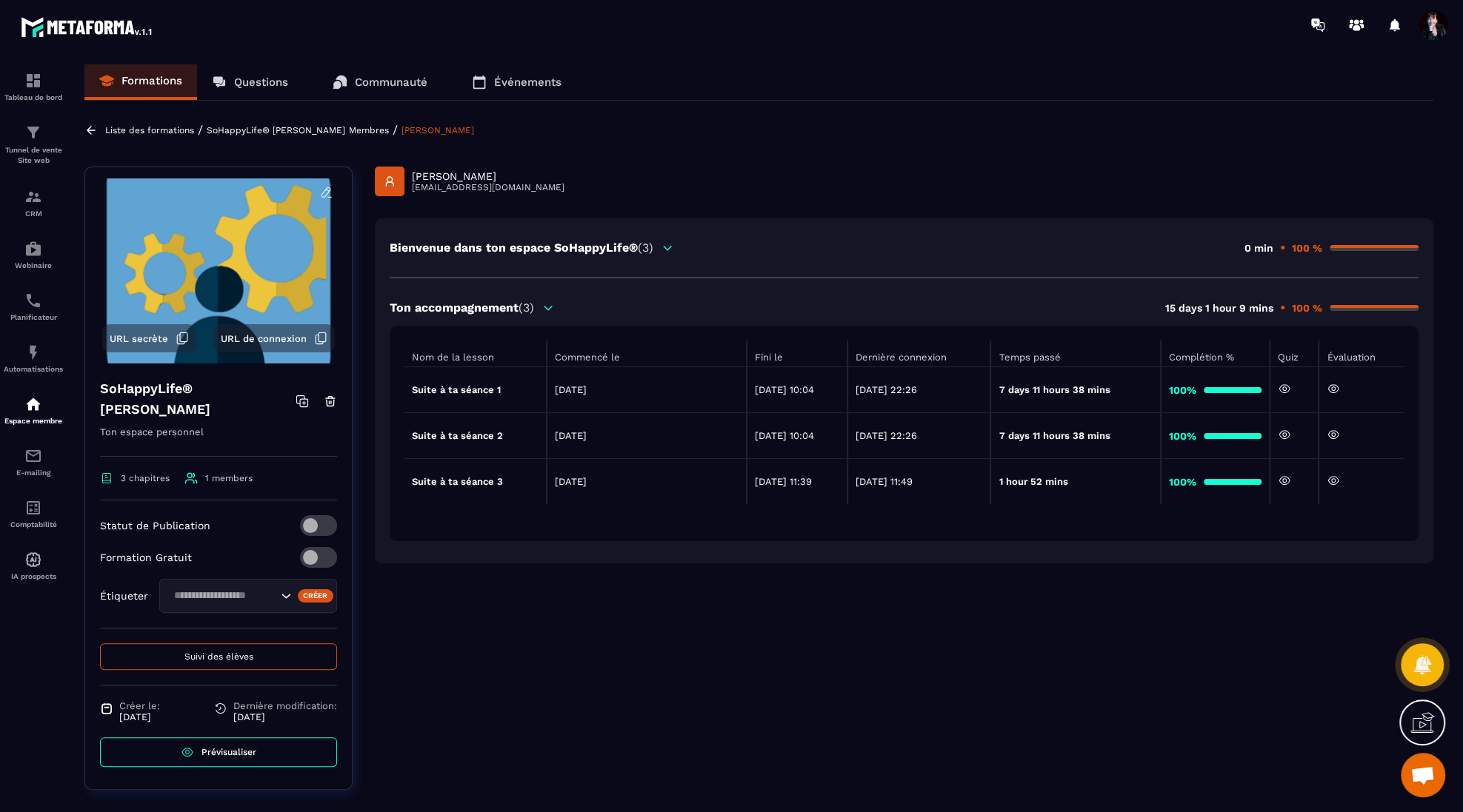
click at [1290, 438] on icon at bounding box center [1283, 434] width 13 height 13
click at [1337, 434] on icon at bounding box center [1332, 434] width 13 height 13
click at [1336, 480] on icon at bounding box center [1333, 481] width 4 height 4
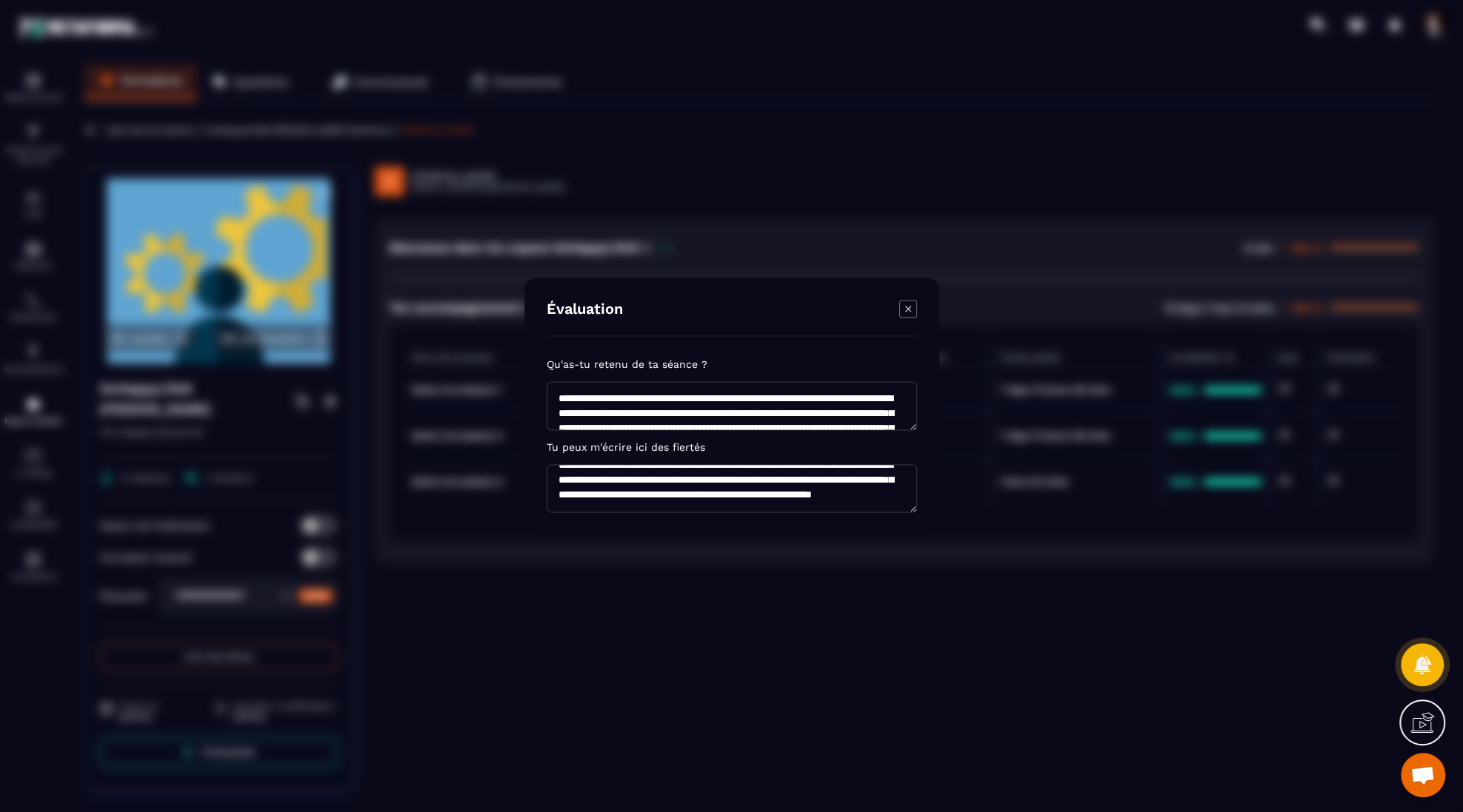
scroll to position [123, 0]
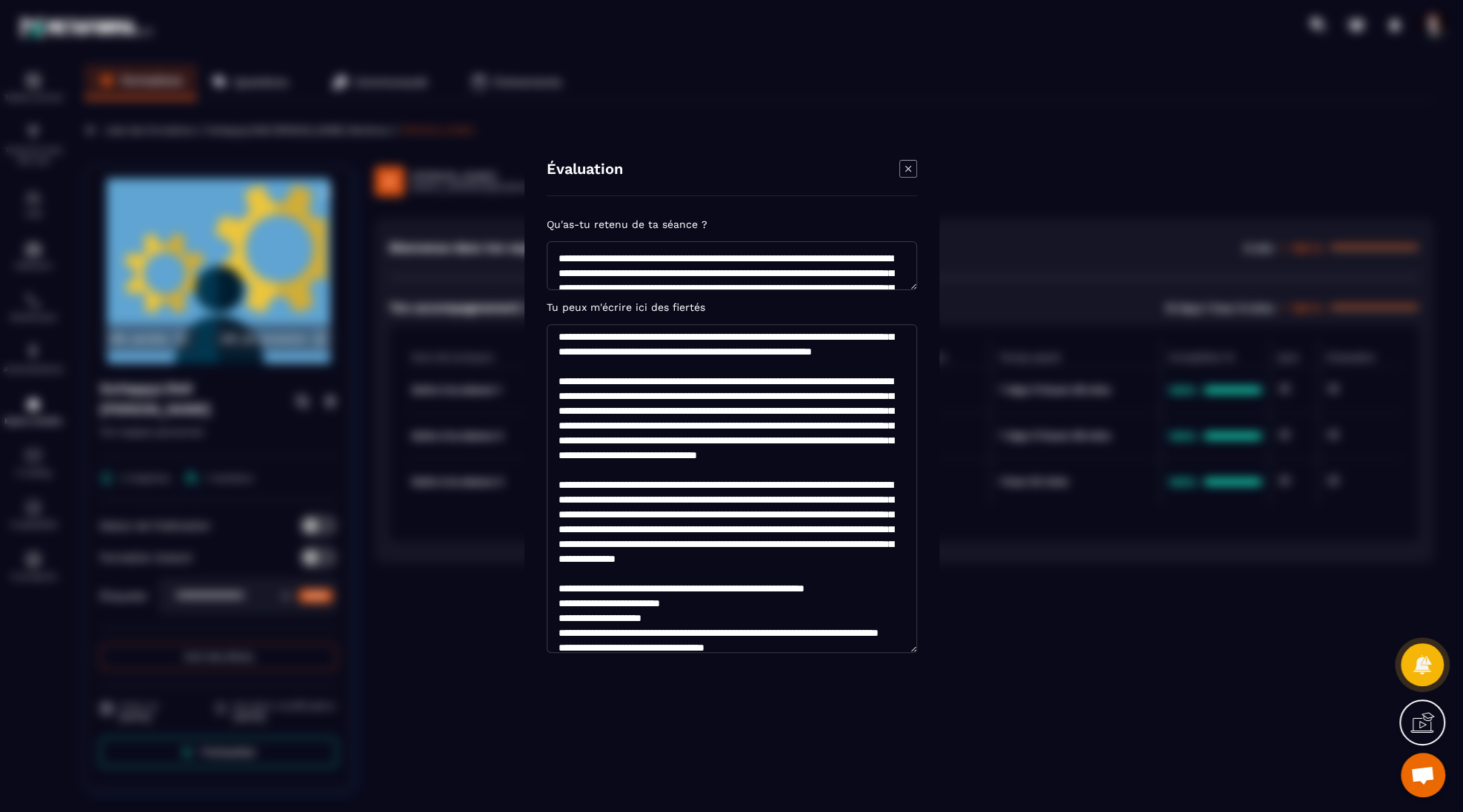
click at [934, 800] on section "Évaluation Qu'as-tu retenu de ta séance ? Tu peux m'écrire ici des fiertés" at bounding box center [732, 406] width 1463 height 812
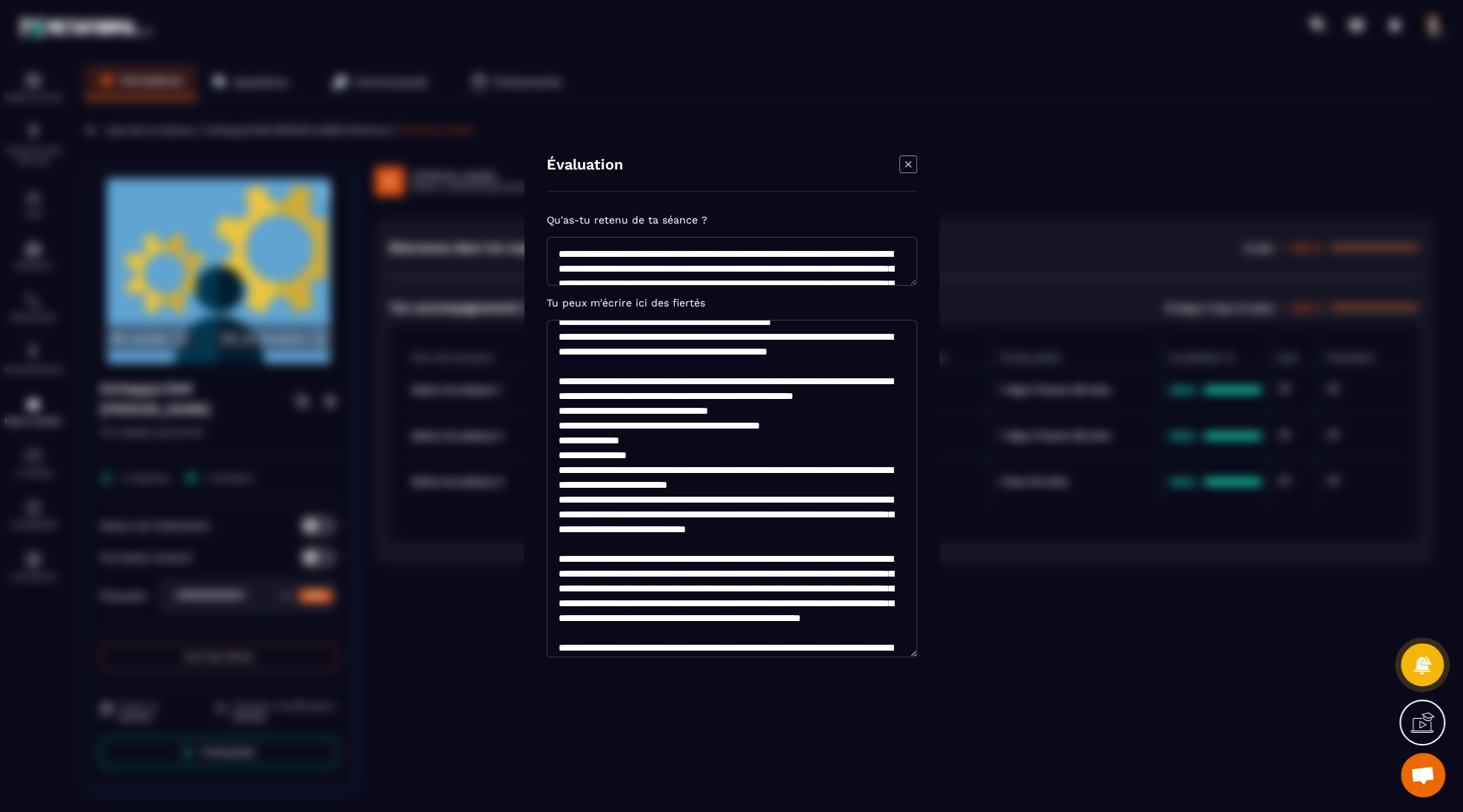
scroll to position [460, 0]
click at [908, 171] on icon "Modal window" at bounding box center [908, 165] width 18 height 18
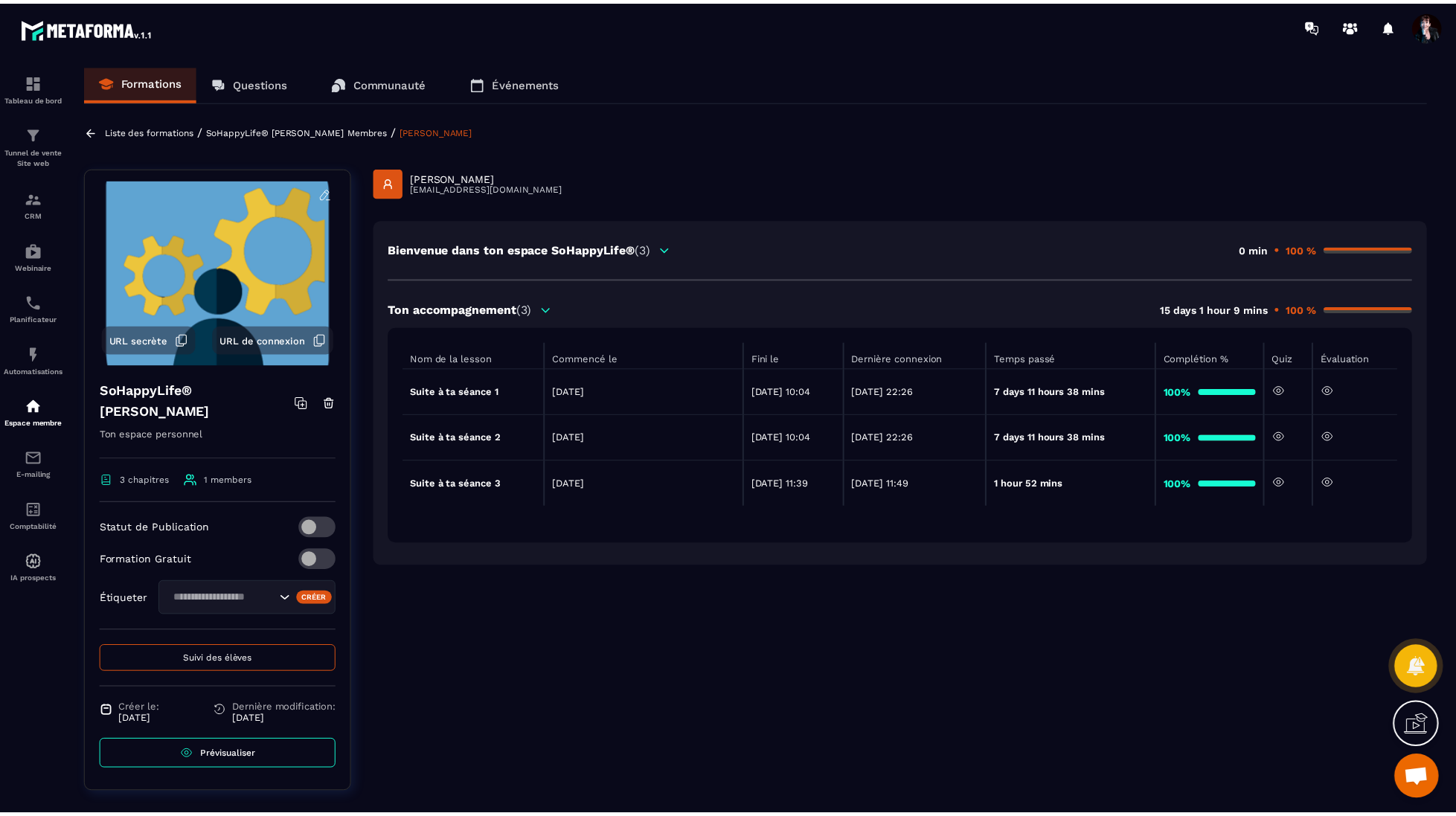
scroll to position [18, 0]
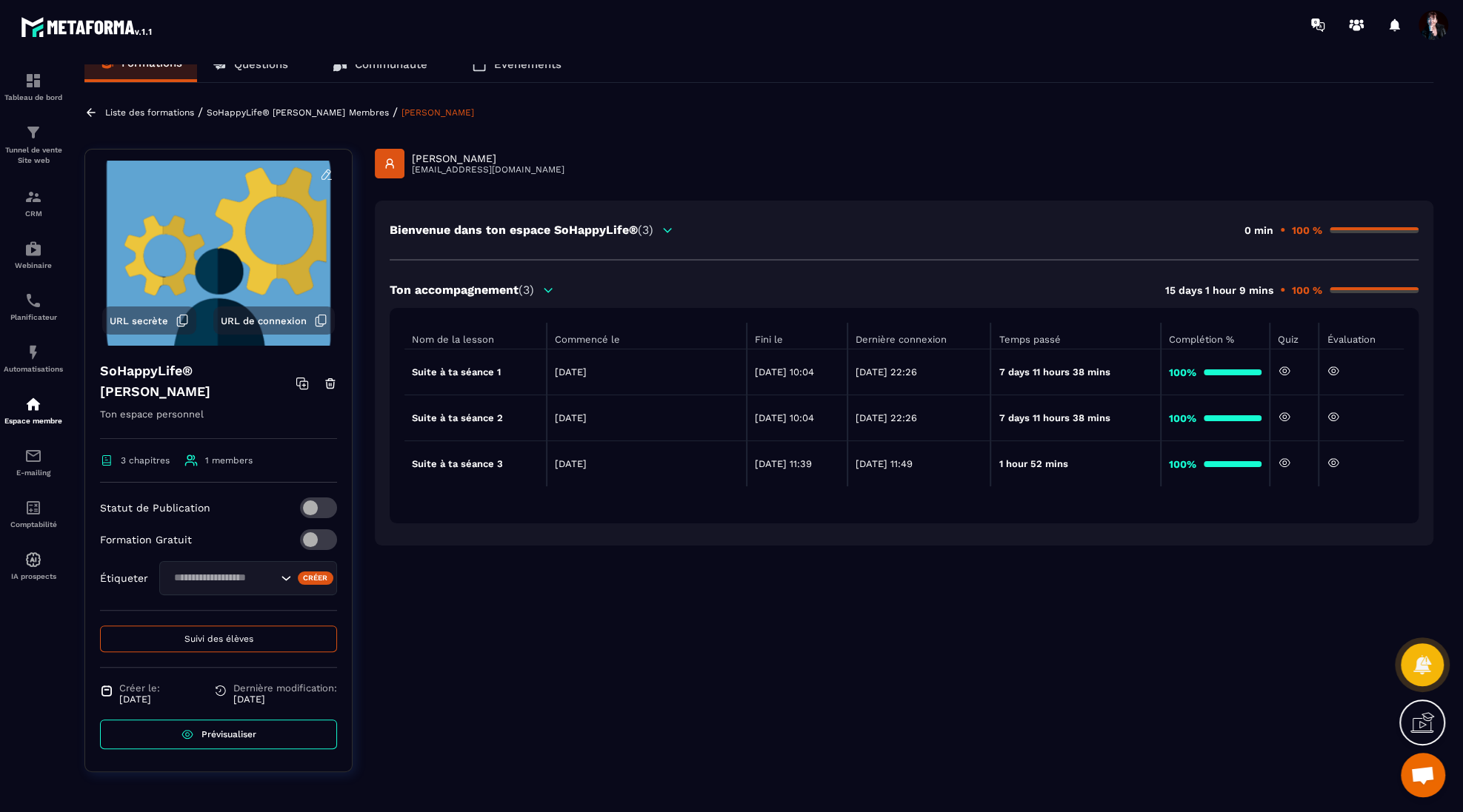
click at [343, 114] on div "Liste des formations / SoHappyLife® [PERSON_NAME] / [PERSON_NAME]" at bounding box center [758, 112] width 1349 height 14
click at [342, 111] on div "Liste des formations / SoHappyLife® [PERSON_NAME] / [PERSON_NAME]" at bounding box center [758, 112] width 1349 height 14
click at [338, 113] on p "SoHappyLife® [PERSON_NAME]" at bounding box center [276, 112] width 139 height 11
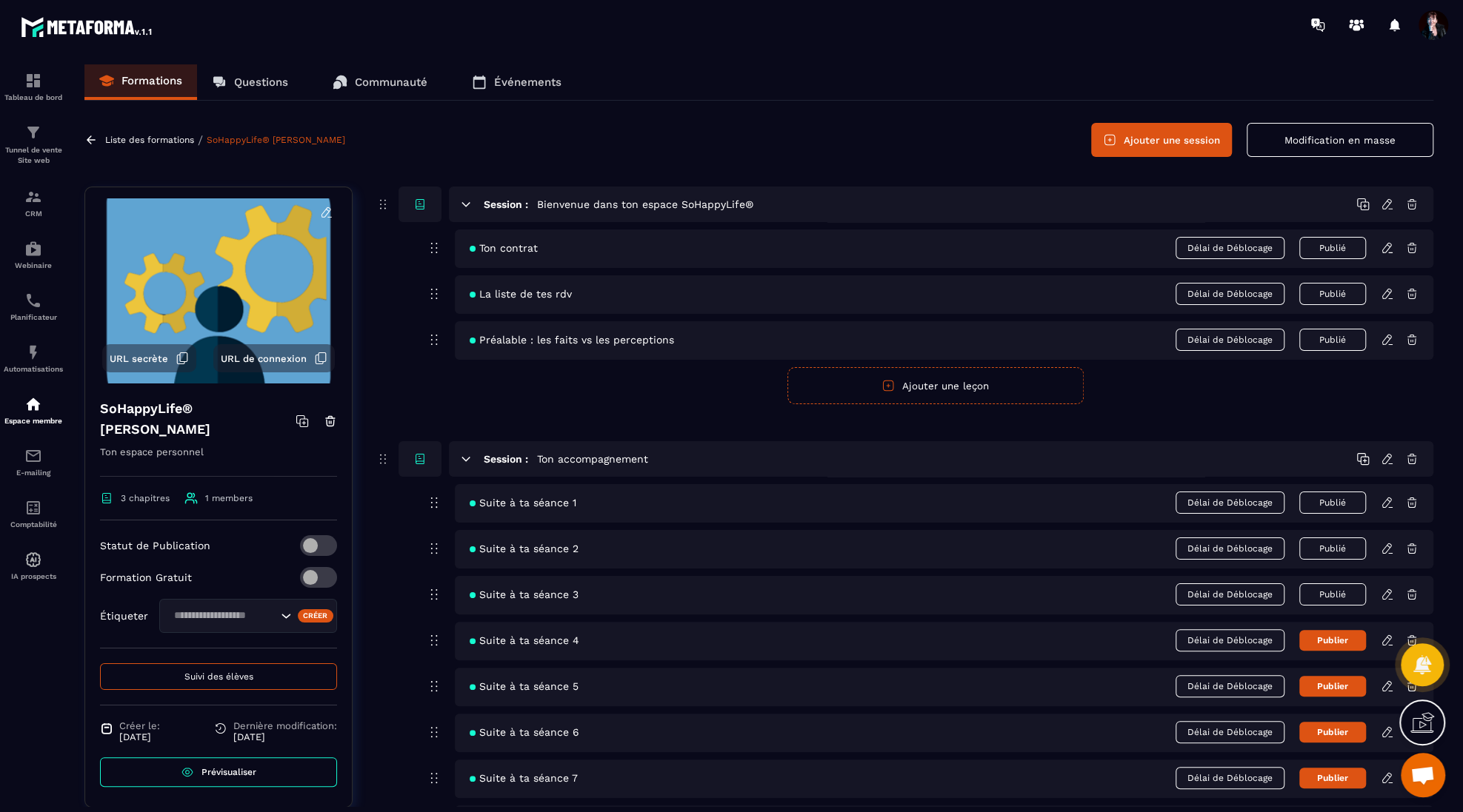
click at [135, 140] on p "Liste des formations" at bounding box center [149, 140] width 88 height 11
